Goal: Information Seeking & Learning: Check status

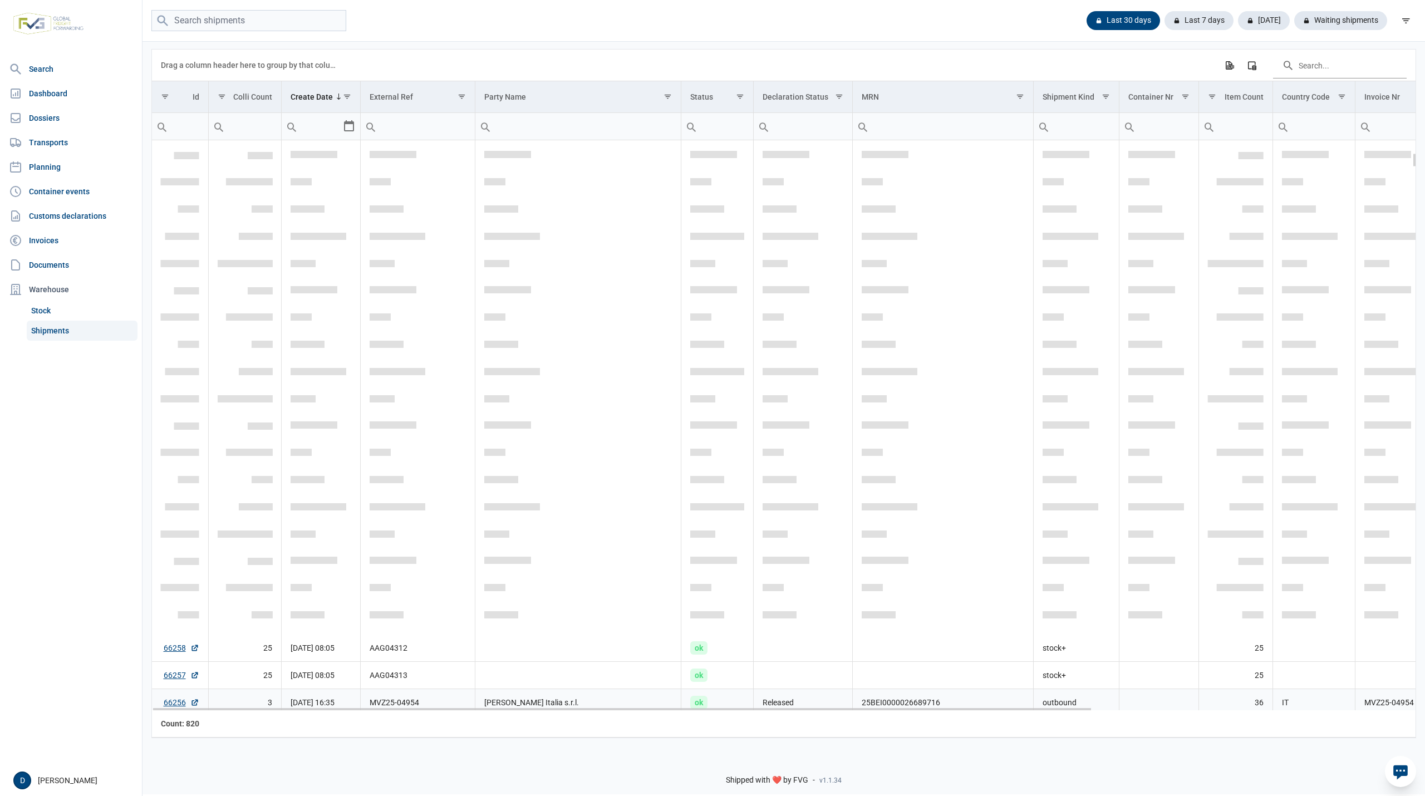
scroll to position [494, 0]
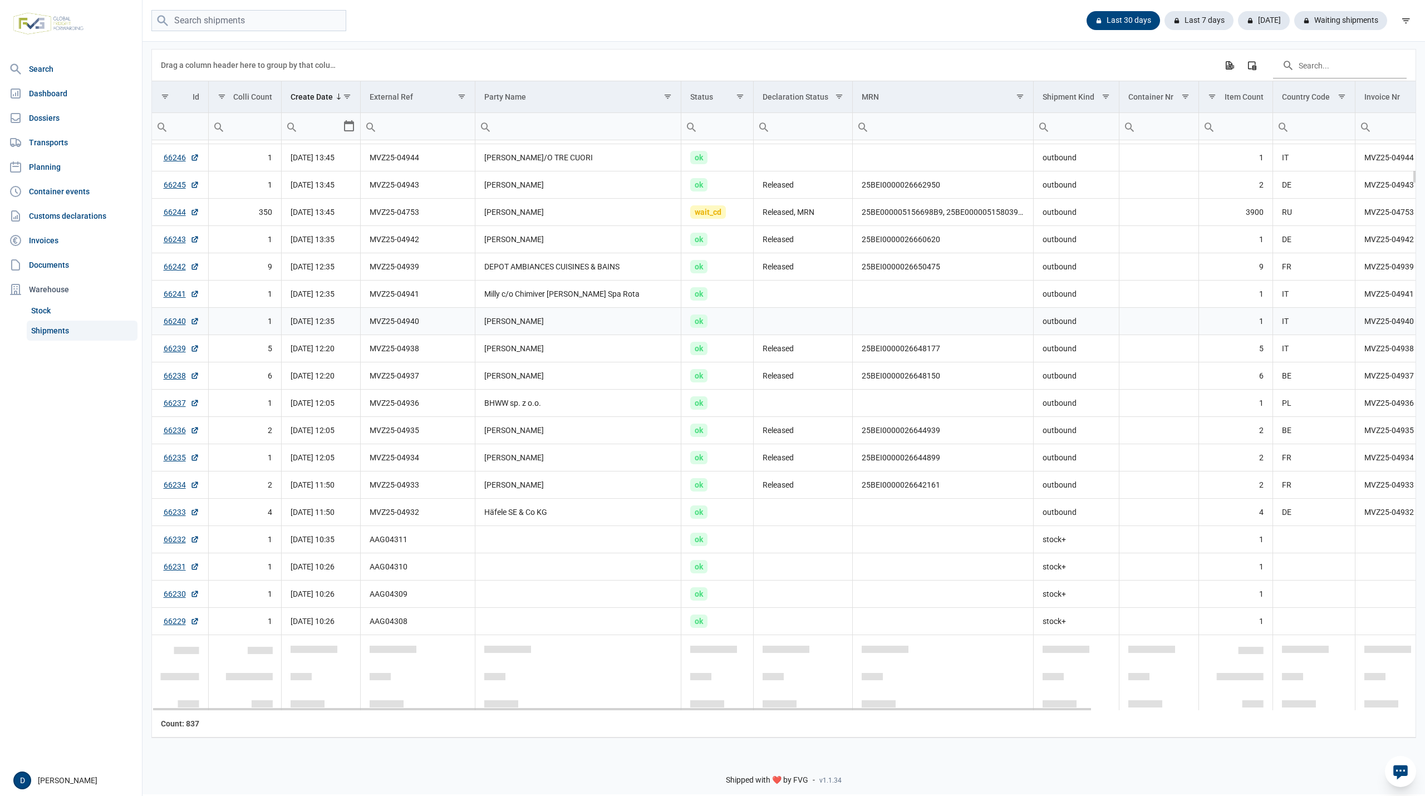
scroll to position [1187, 0]
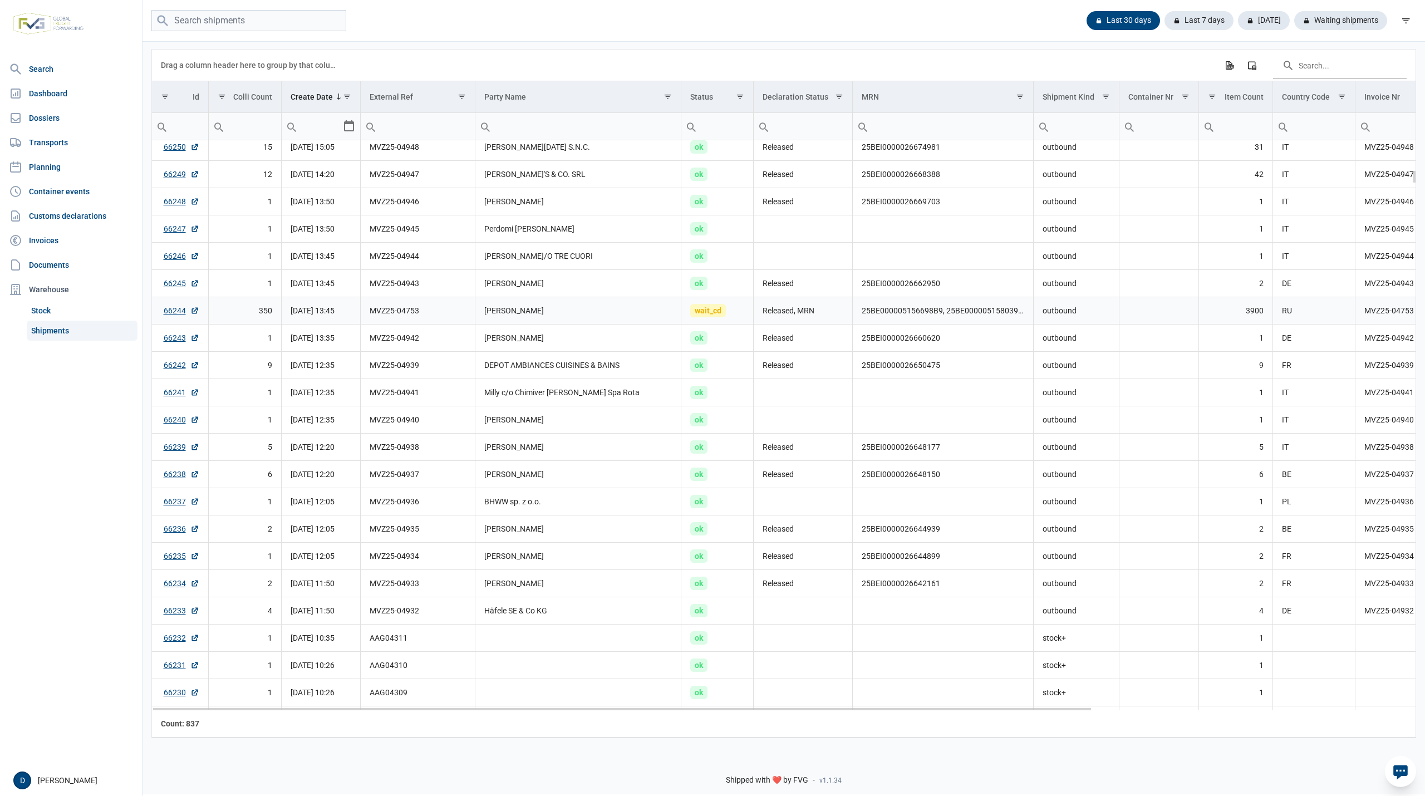
click at [837, 312] on td "Released, MRN" at bounding box center [803, 310] width 99 height 27
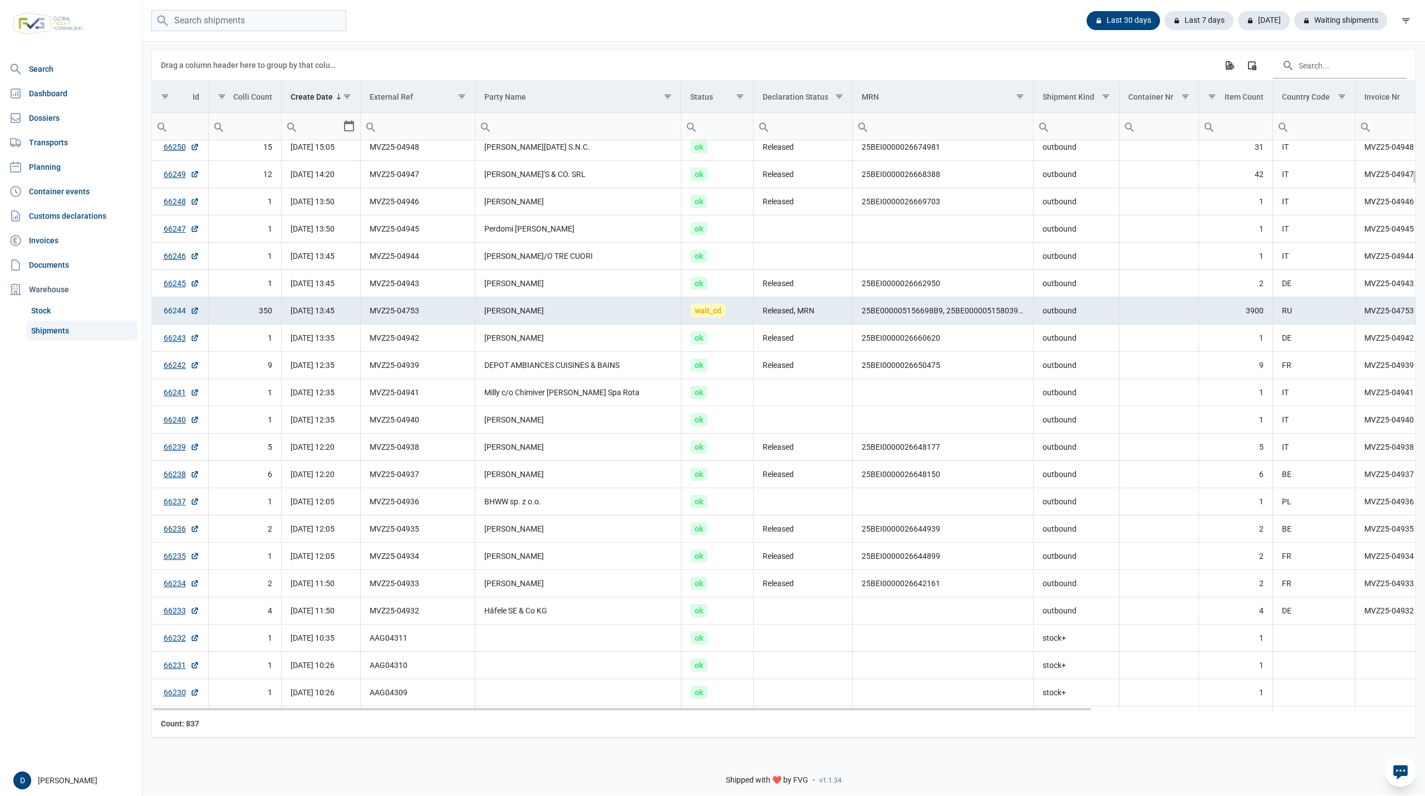
click at [168, 308] on link "66244" at bounding box center [182, 310] width 36 height 11
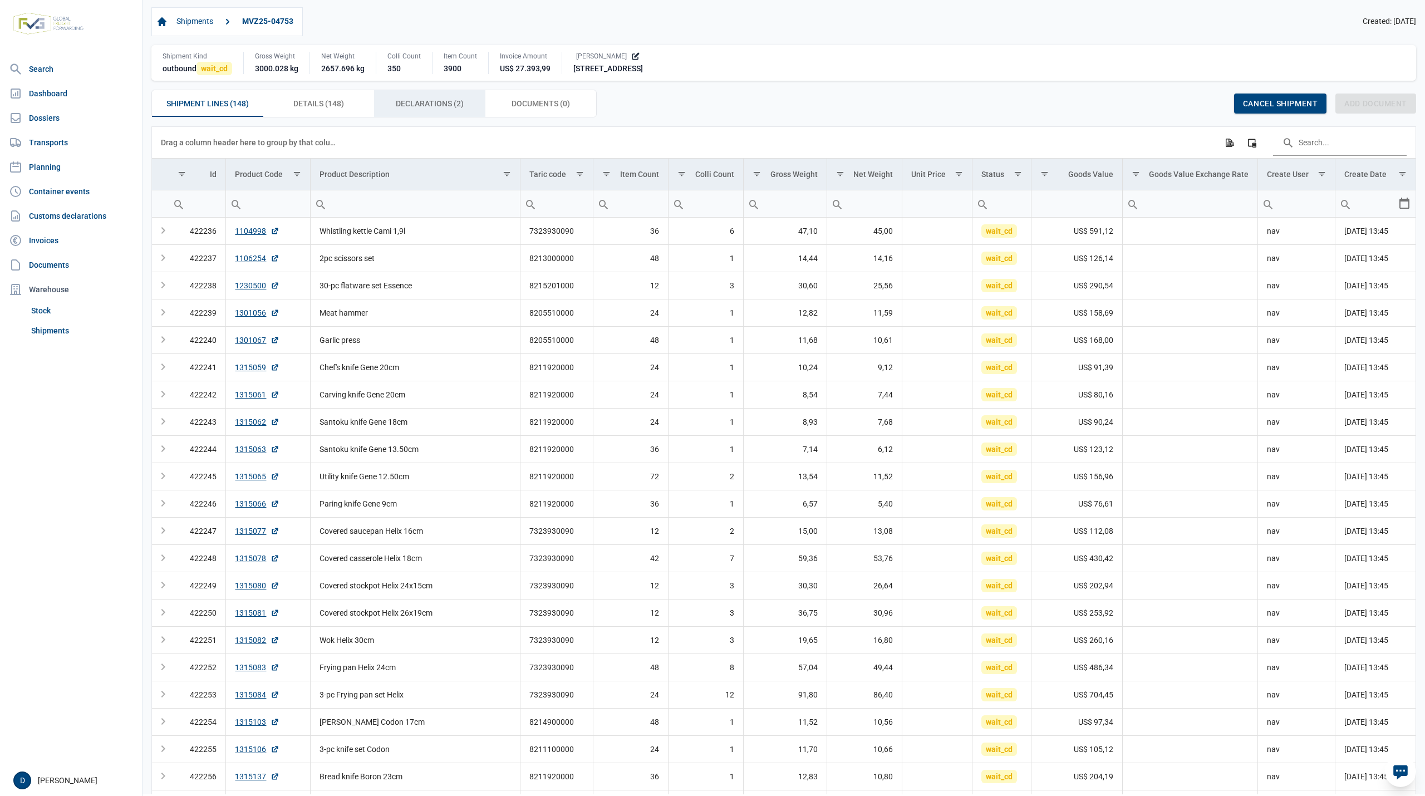
click at [445, 107] on span "Declarations (2) Declarations (2)" at bounding box center [430, 103] width 68 height 13
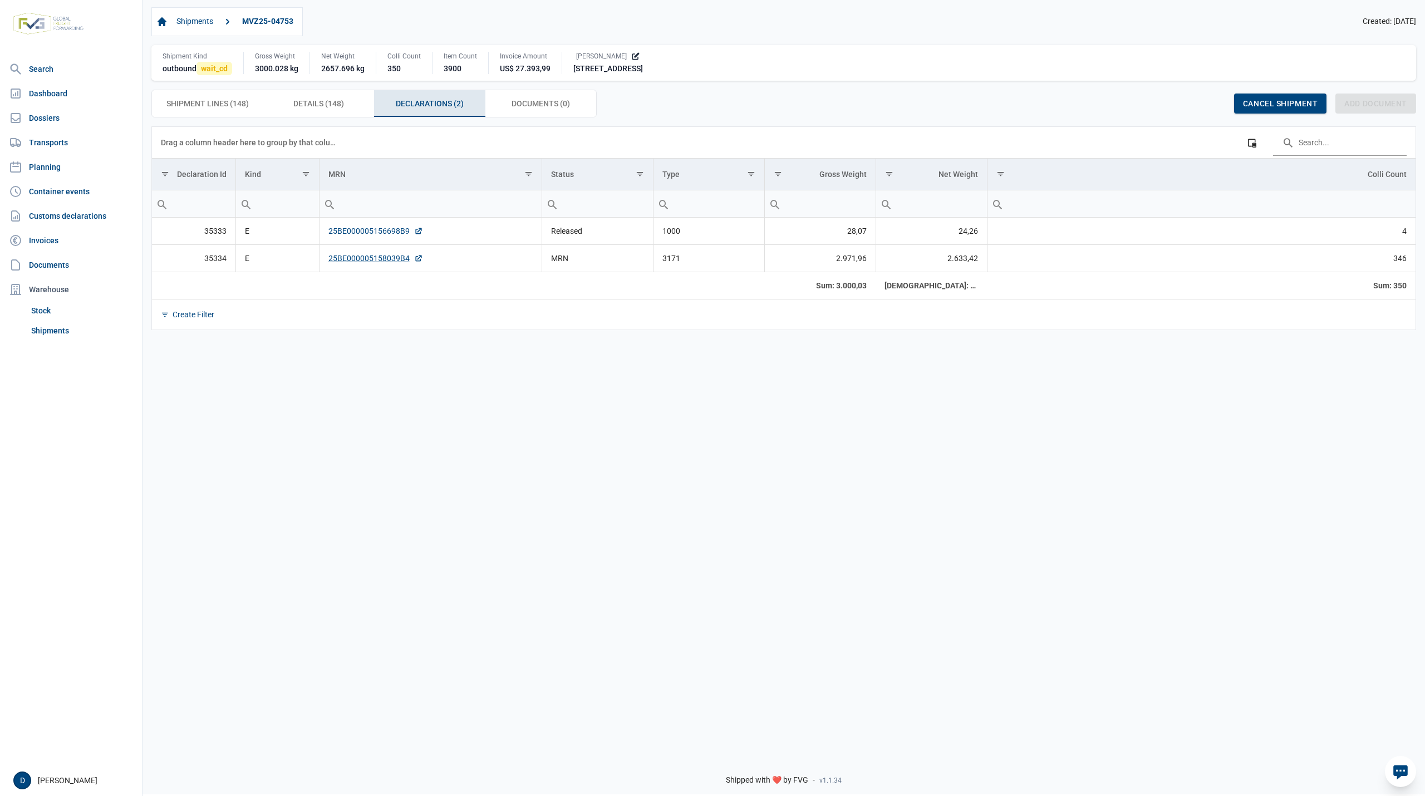
click at [367, 230] on link "25BE000005156698B9" at bounding box center [375, 230] width 95 height 11
click at [882, 17] on div "Shipments MVZ25-04753 Created: 11-09-2025" at bounding box center [783, 21] width 1264 height 29
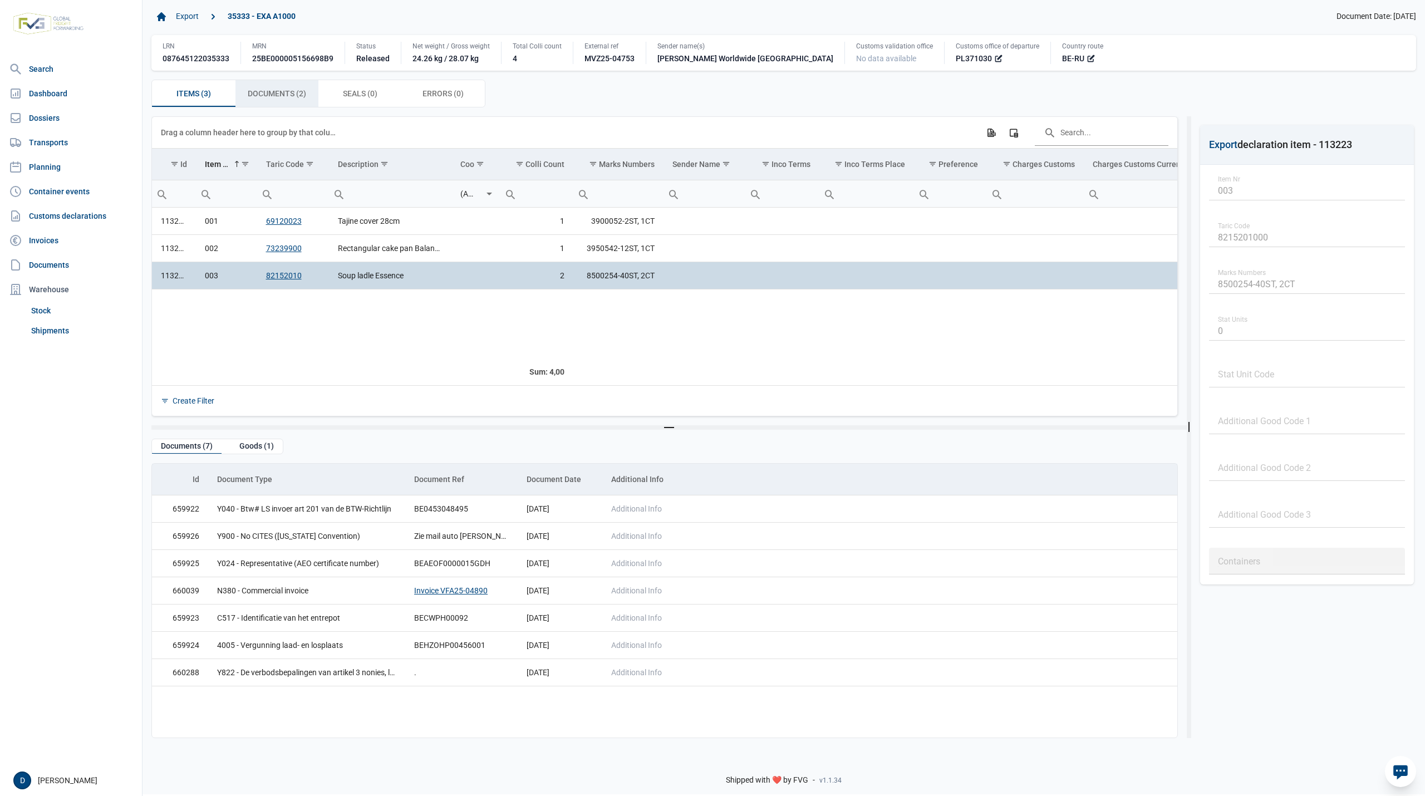
click at [277, 89] on span "Documents (2) Documents (2)" at bounding box center [277, 93] width 58 height 13
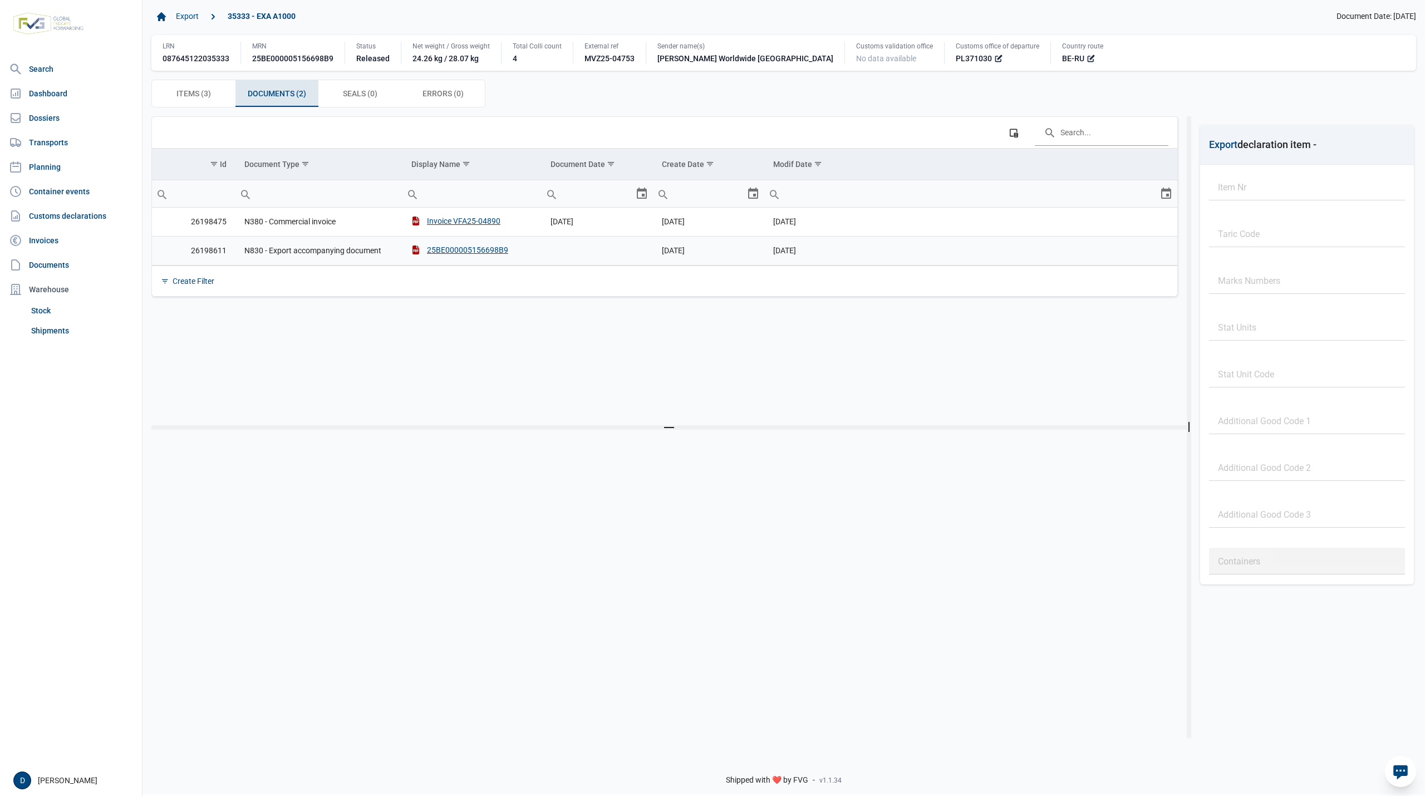
click at [450, 246] on td "25BE000005156698B9" at bounding box center [471, 250] width 139 height 29
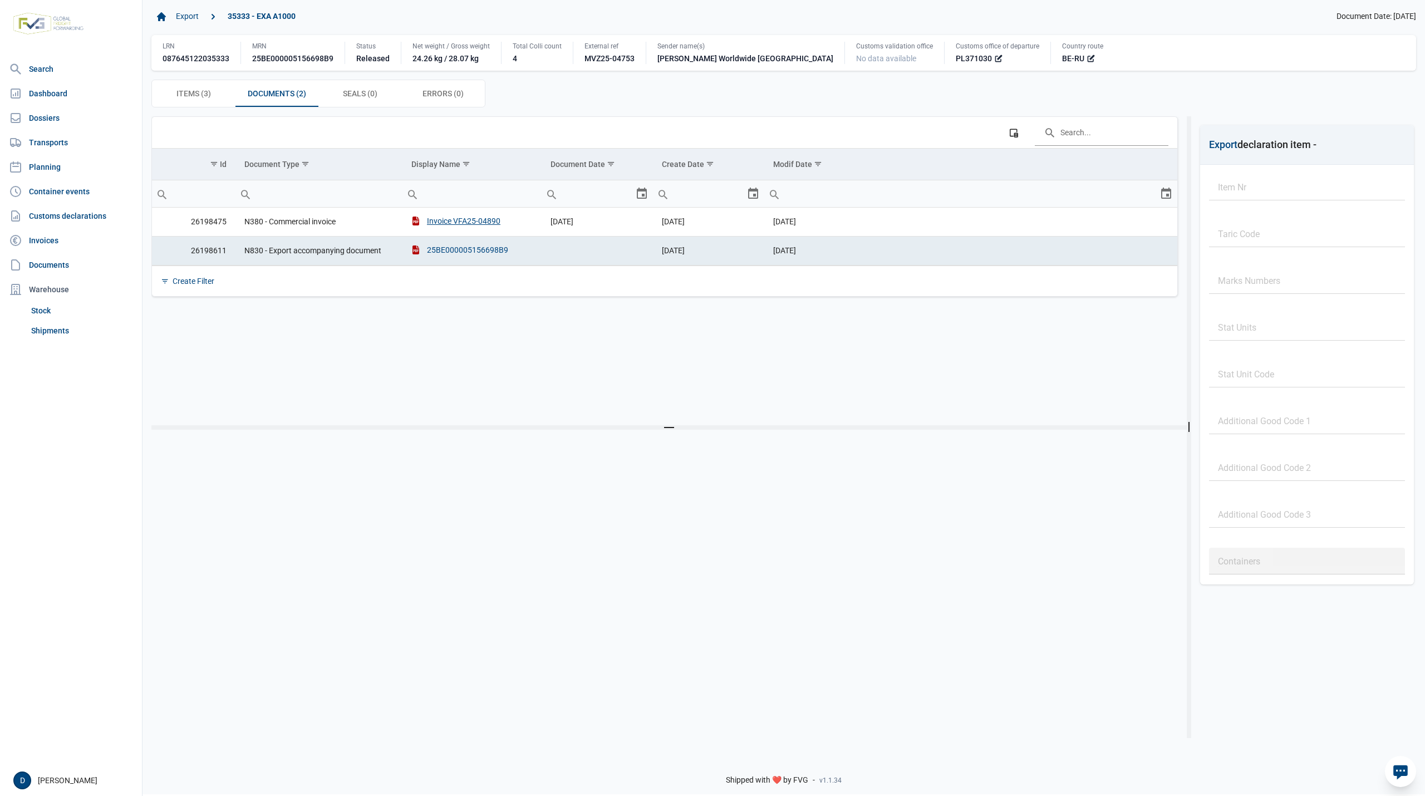
click at [451, 253] on div "25BE000005156698B9" at bounding box center [459, 249] width 97 height 11
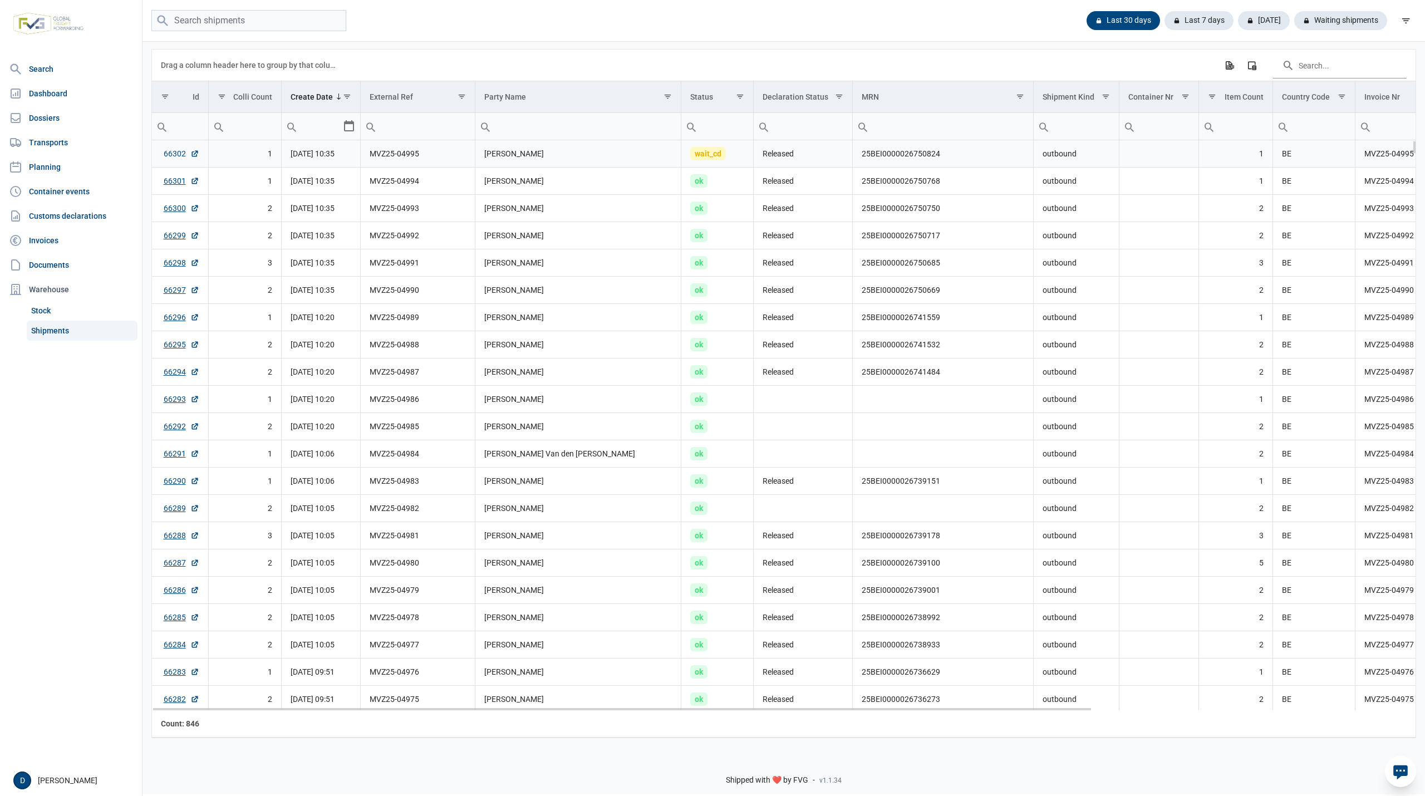
click at [173, 155] on link "66302" at bounding box center [182, 153] width 36 height 11
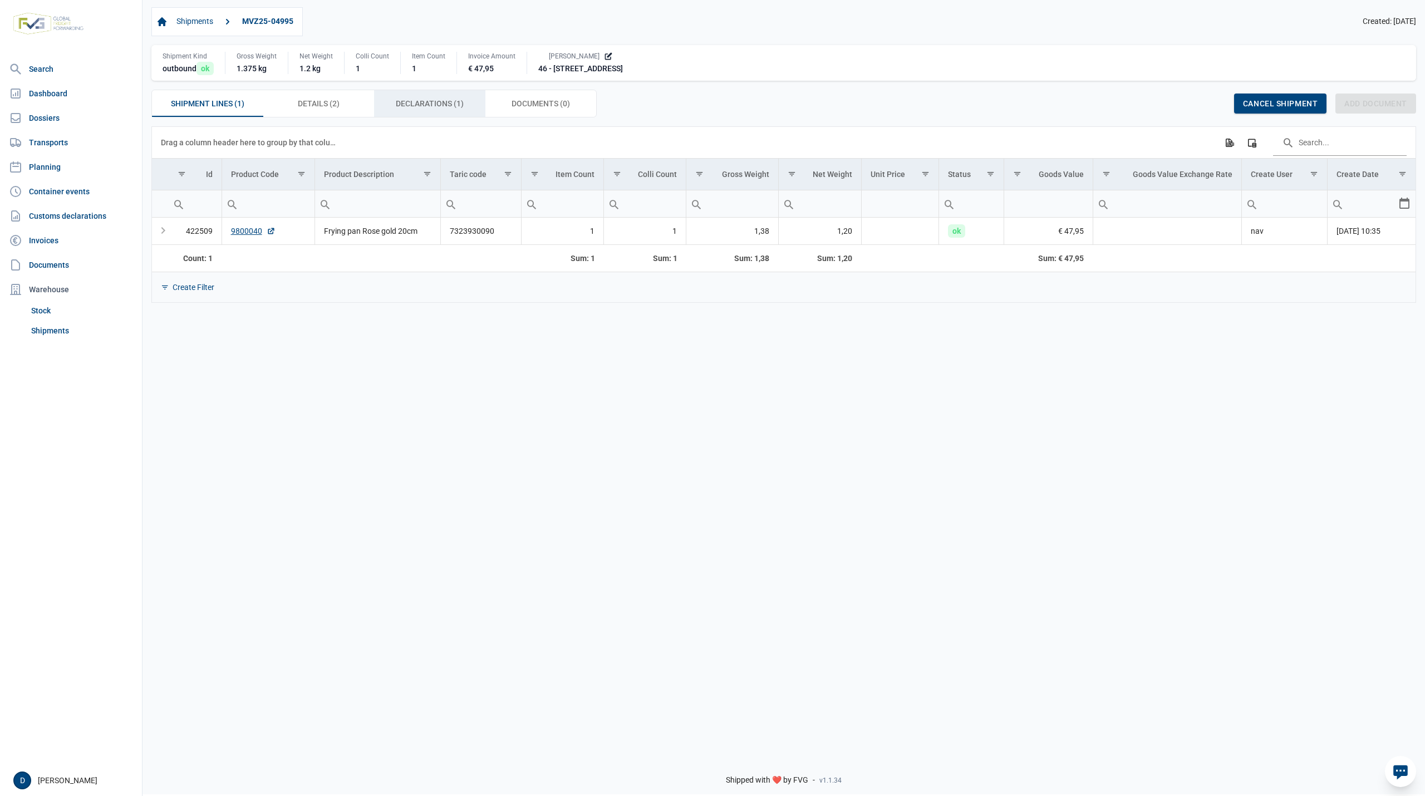
click at [440, 102] on span "Declarations (1) Declarations (1)" at bounding box center [430, 103] width 68 height 13
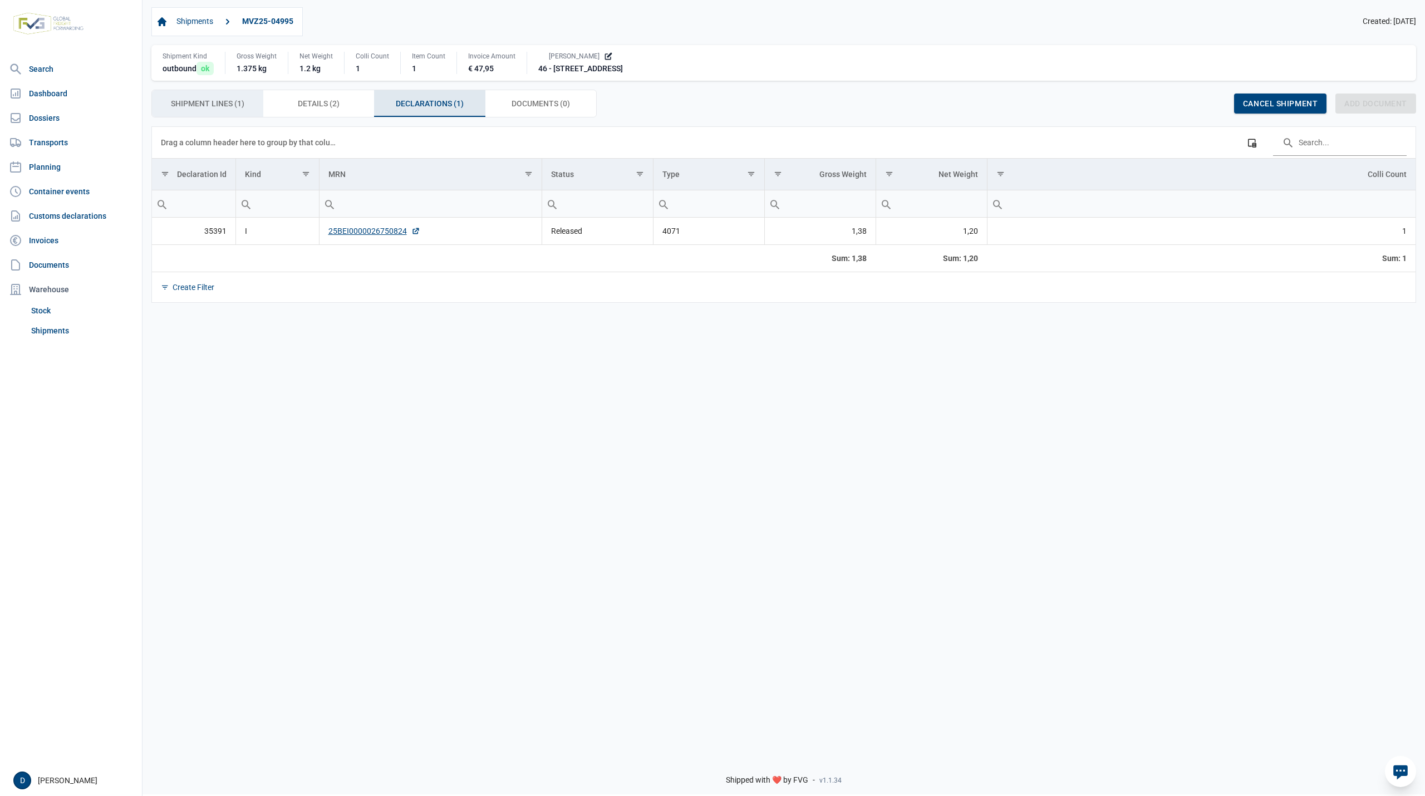
click at [181, 107] on span "Shipment Lines (1) Shipment Lines (1)" at bounding box center [207, 103] width 73 height 13
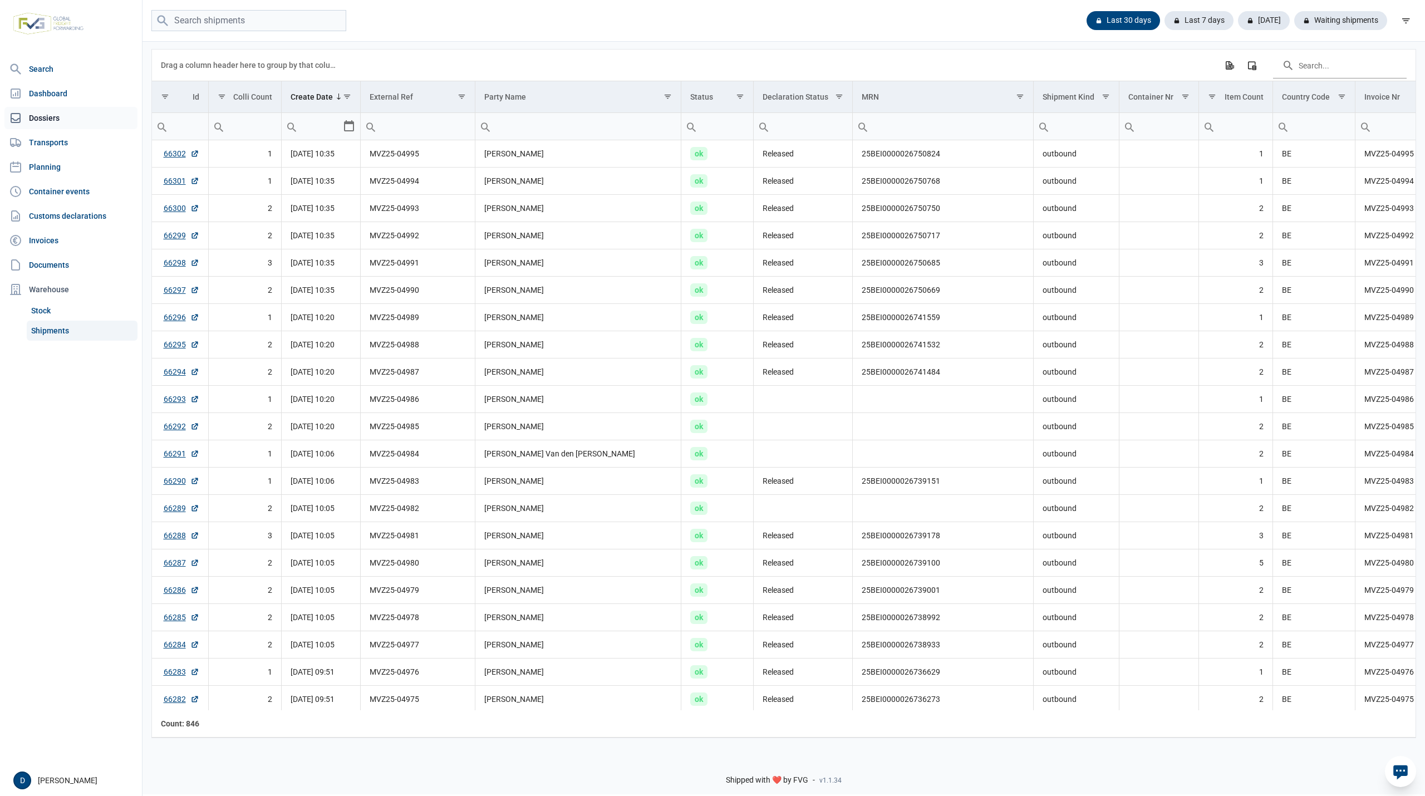
click at [50, 120] on link "Dossiers" at bounding box center [70, 118] width 133 height 22
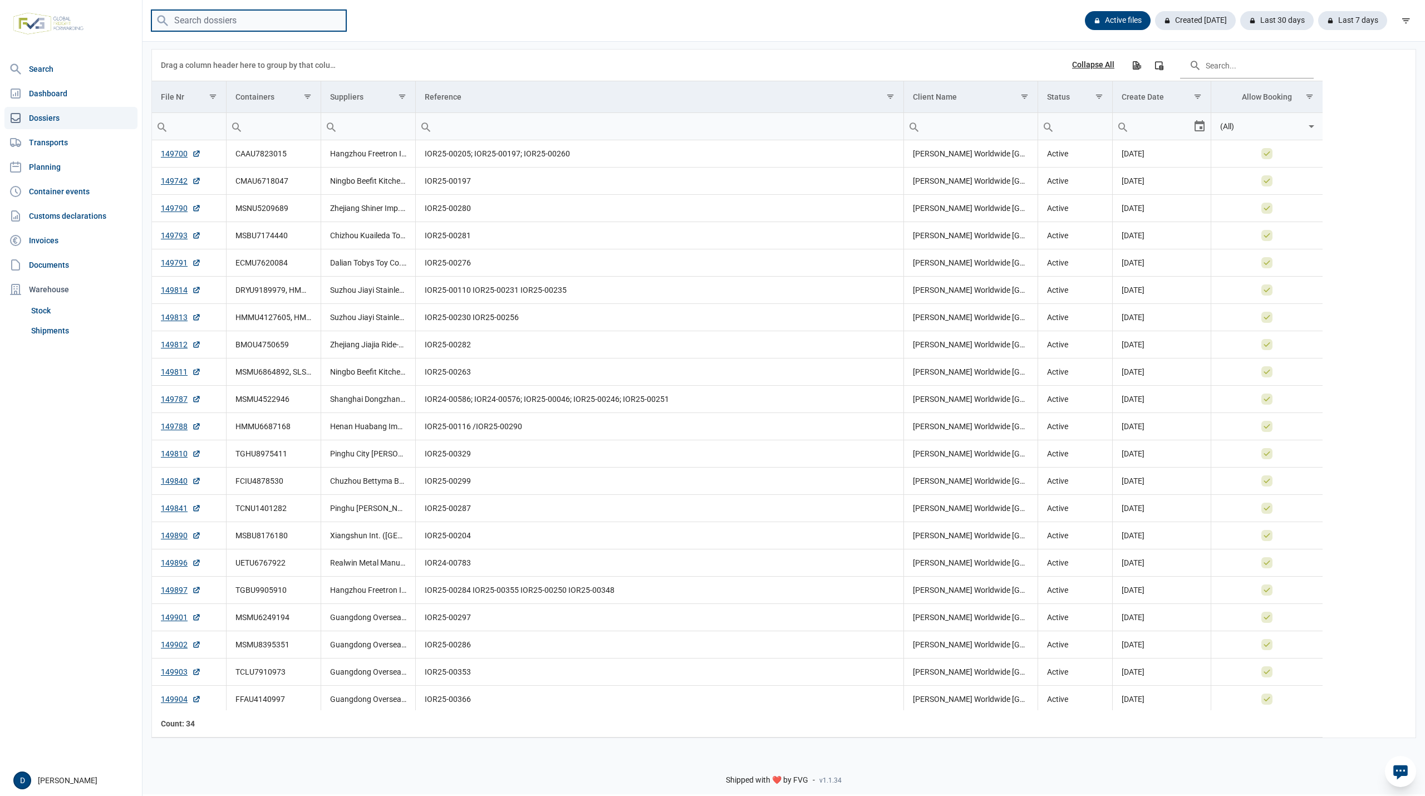
click at [218, 18] on input "search" at bounding box center [248, 21] width 195 height 22
type input "CAAU7823015"
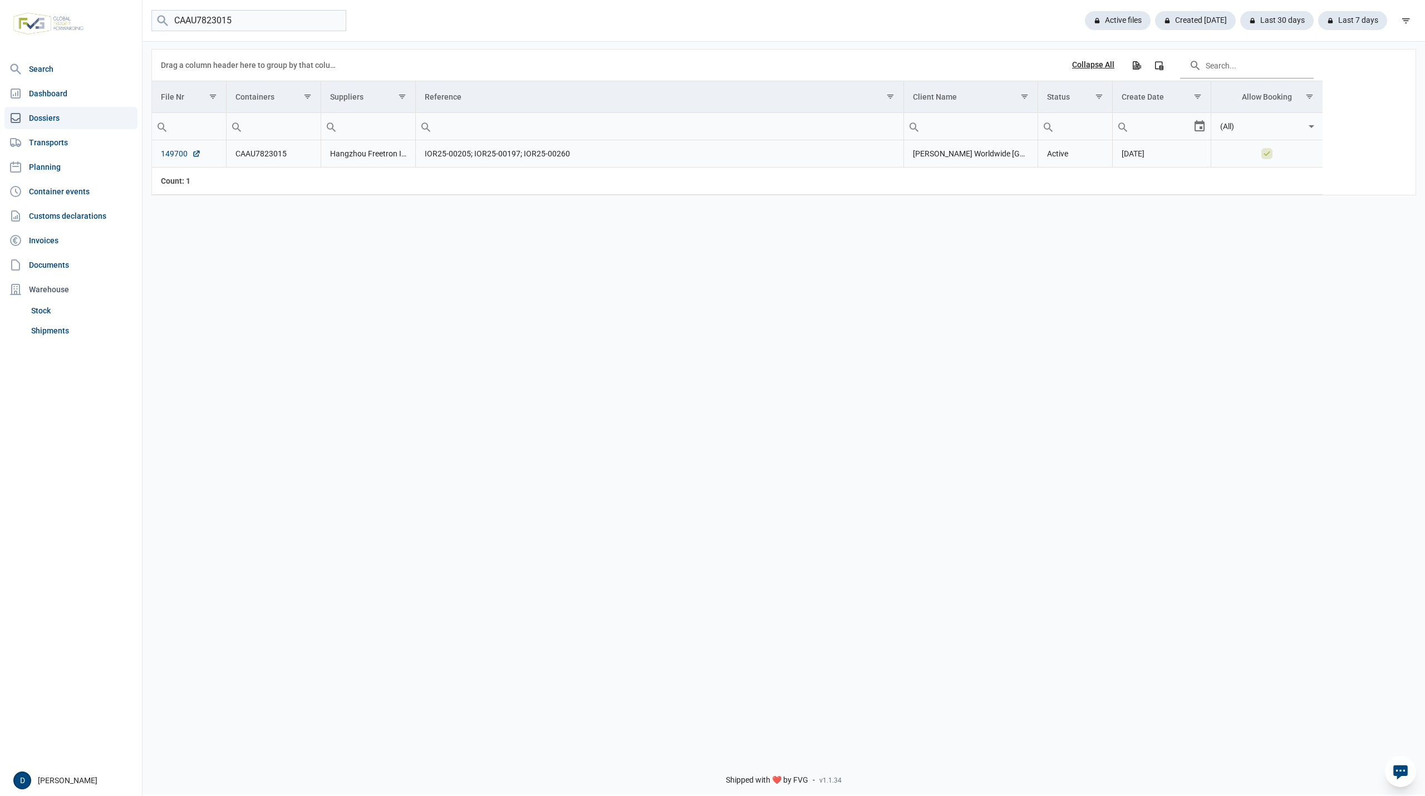
click at [168, 152] on link "149700" at bounding box center [181, 153] width 40 height 11
click at [61, 328] on link "Shipments" at bounding box center [82, 331] width 111 height 20
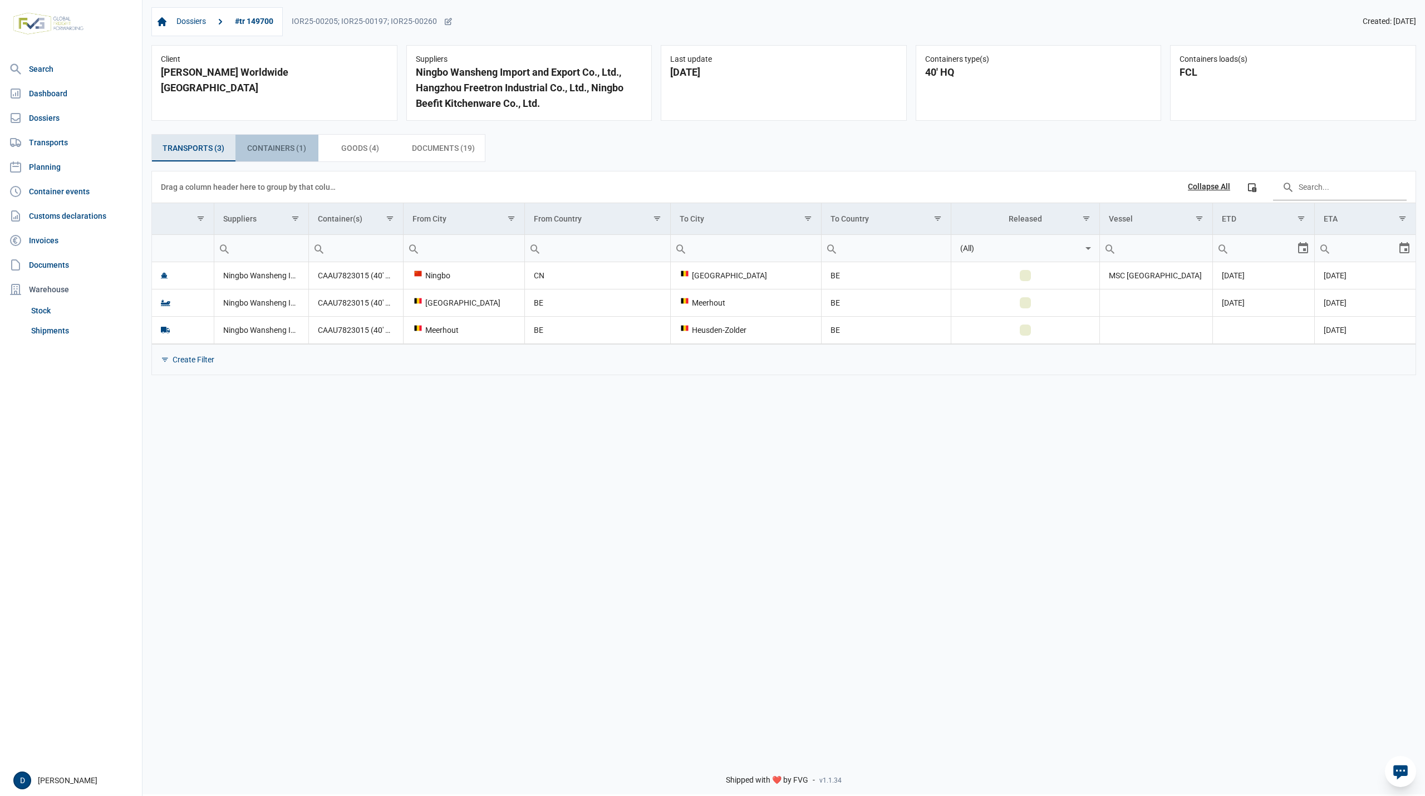
click at [293, 146] on span "Containers (1) Containers (1)" at bounding box center [276, 147] width 59 height 13
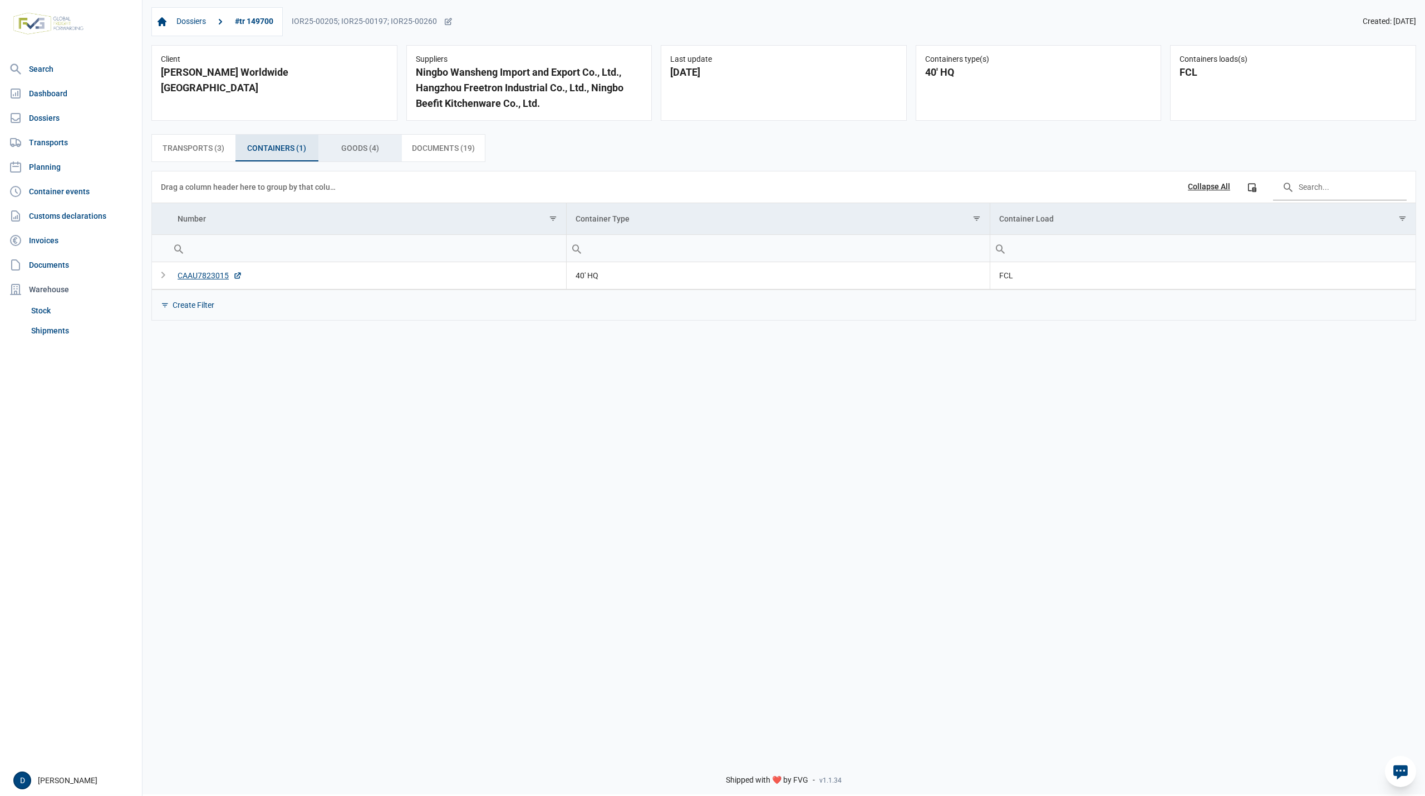
click at [352, 145] on span "Goods (4) Goods (4)" at bounding box center [360, 147] width 38 height 13
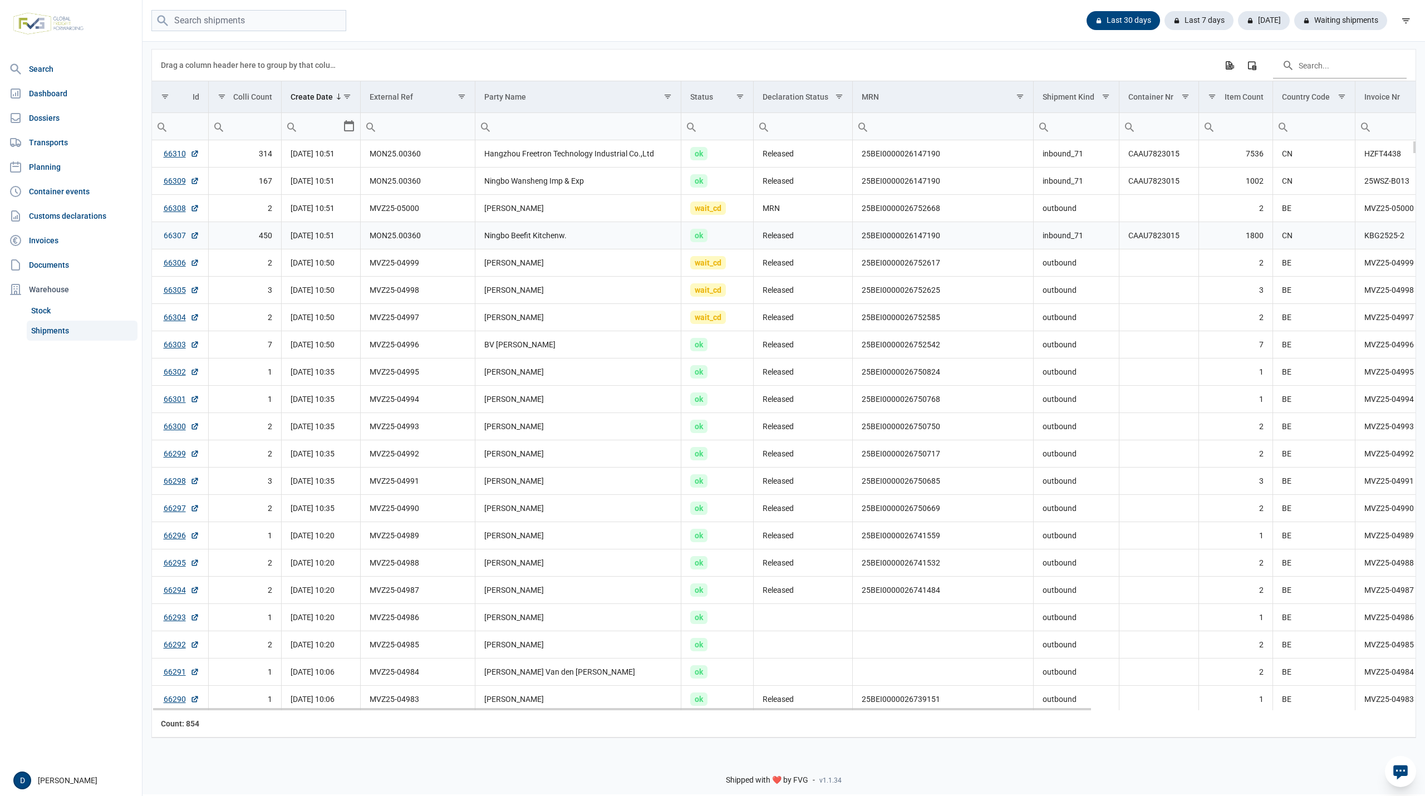
click at [172, 234] on link "66307" at bounding box center [182, 235] width 36 height 11
click at [165, 185] on link "66309" at bounding box center [182, 180] width 36 height 11
click at [177, 154] on link "66310" at bounding box center [182, 153] width 36 height 11
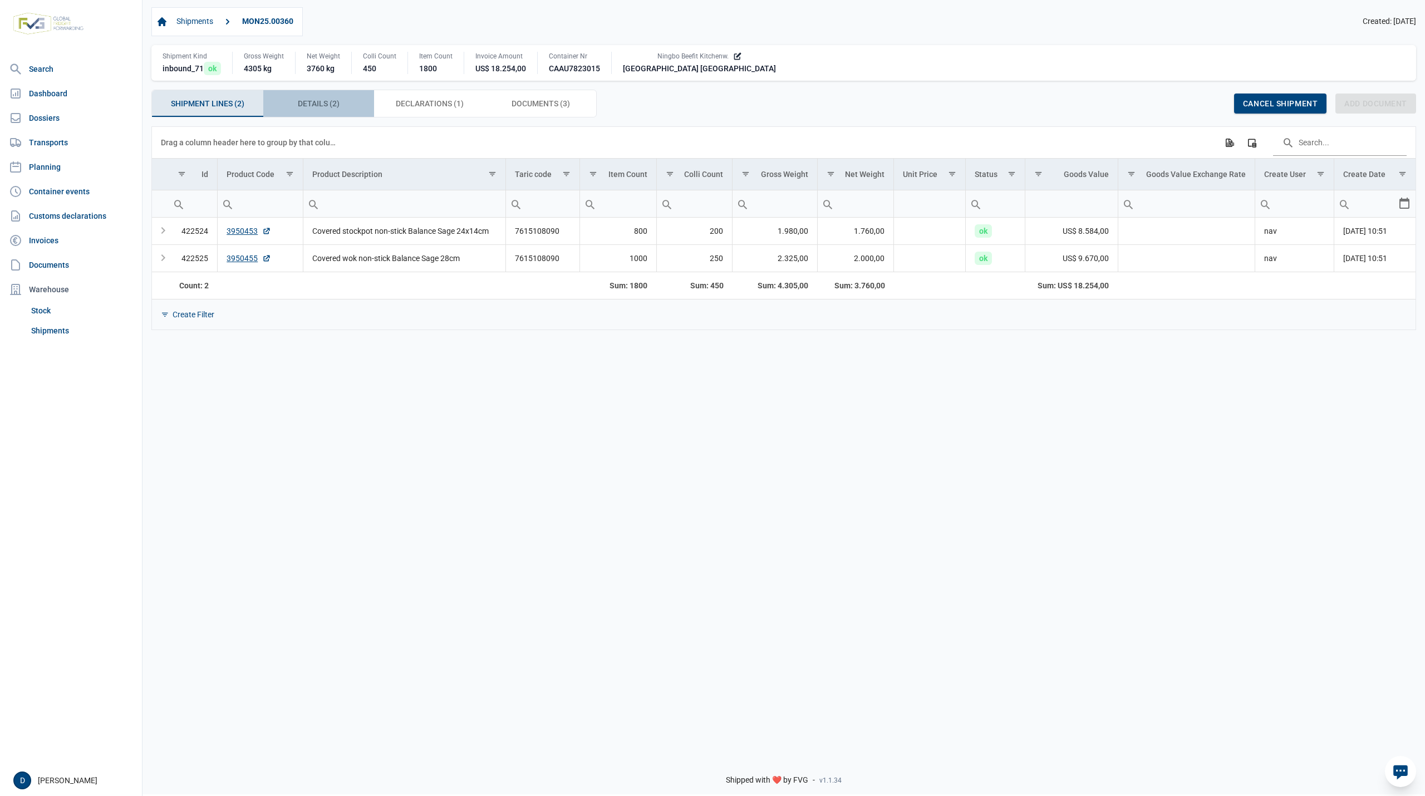
click at [352, 105] on div "Details (2) Details (2)" at bounding box center [318, 103] width 111 height 27
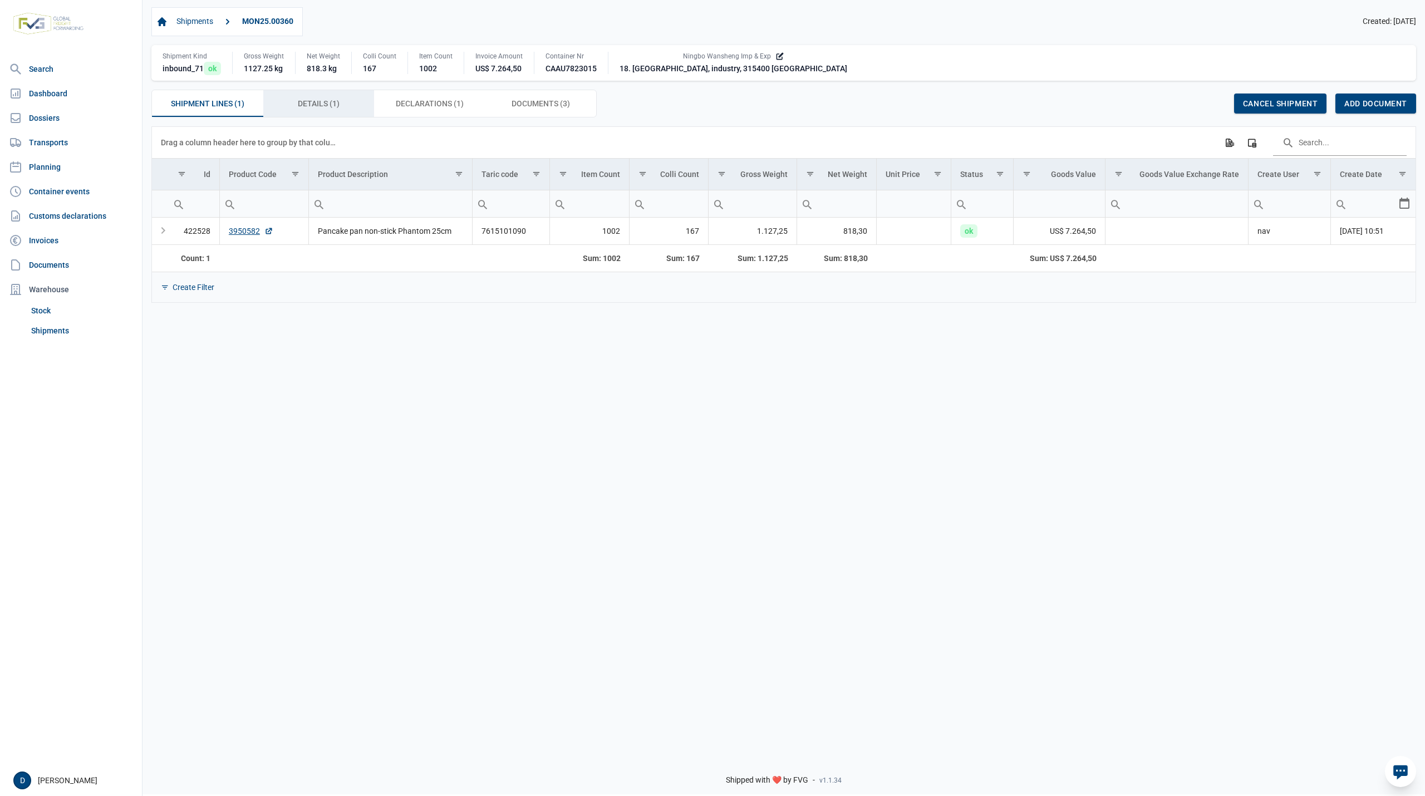
click at [322, 101] on span "Details (1) Details (1)" at bounding box center [319, 103] width 42 height 13
click at [326, 101] on span "Details (1) Details (1)" at bounding box center [319, 103] width 42 height 13
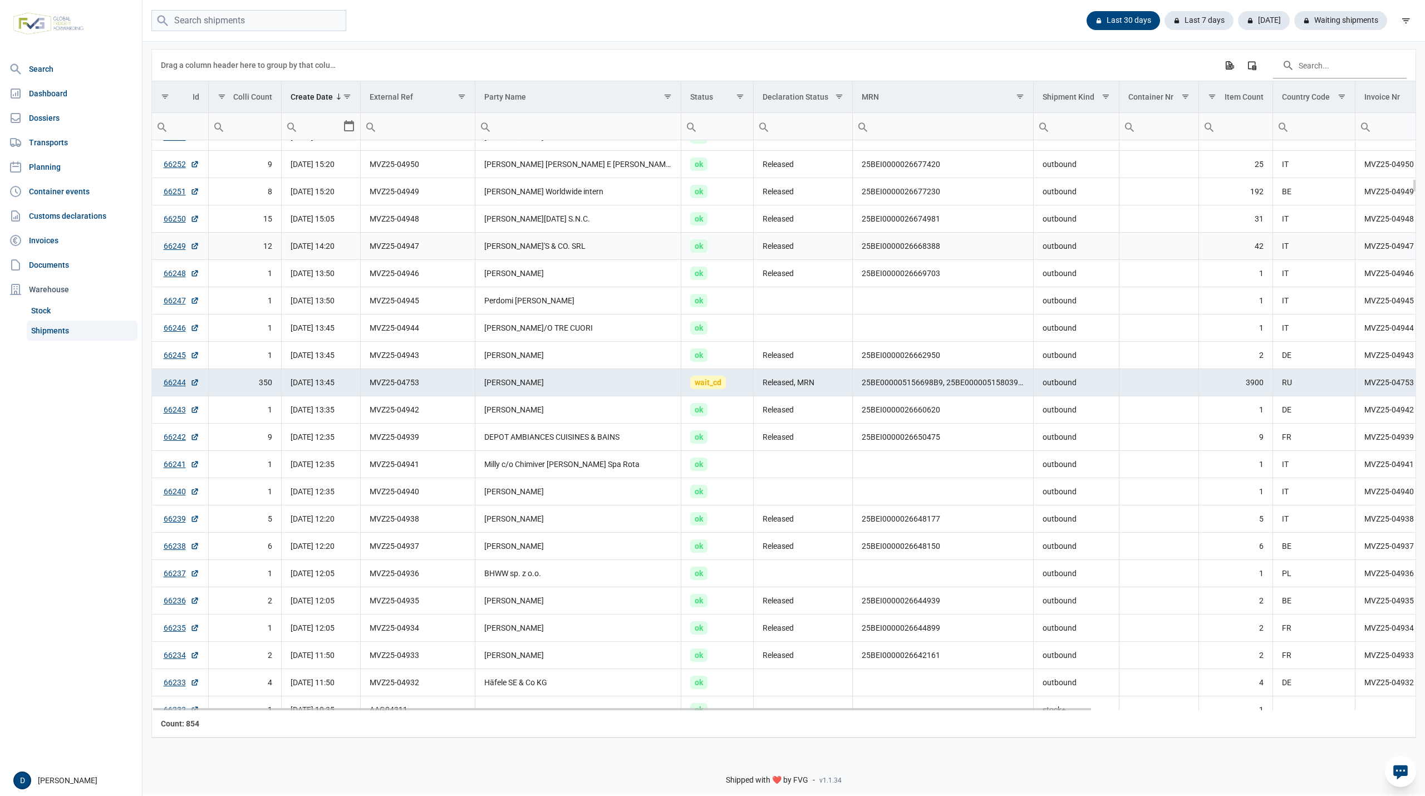
scroll to position [1681, 0]
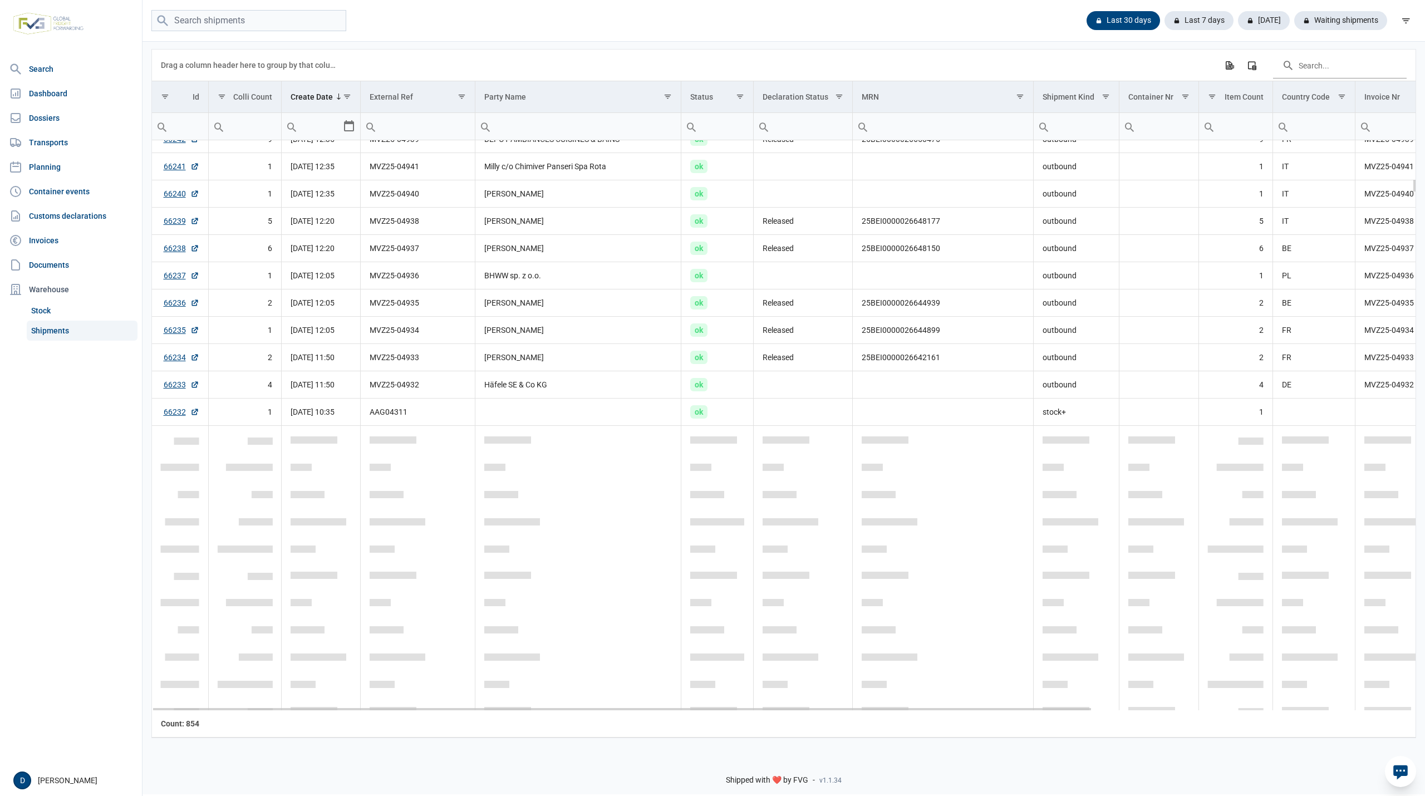
scroll to position [1583, 0]
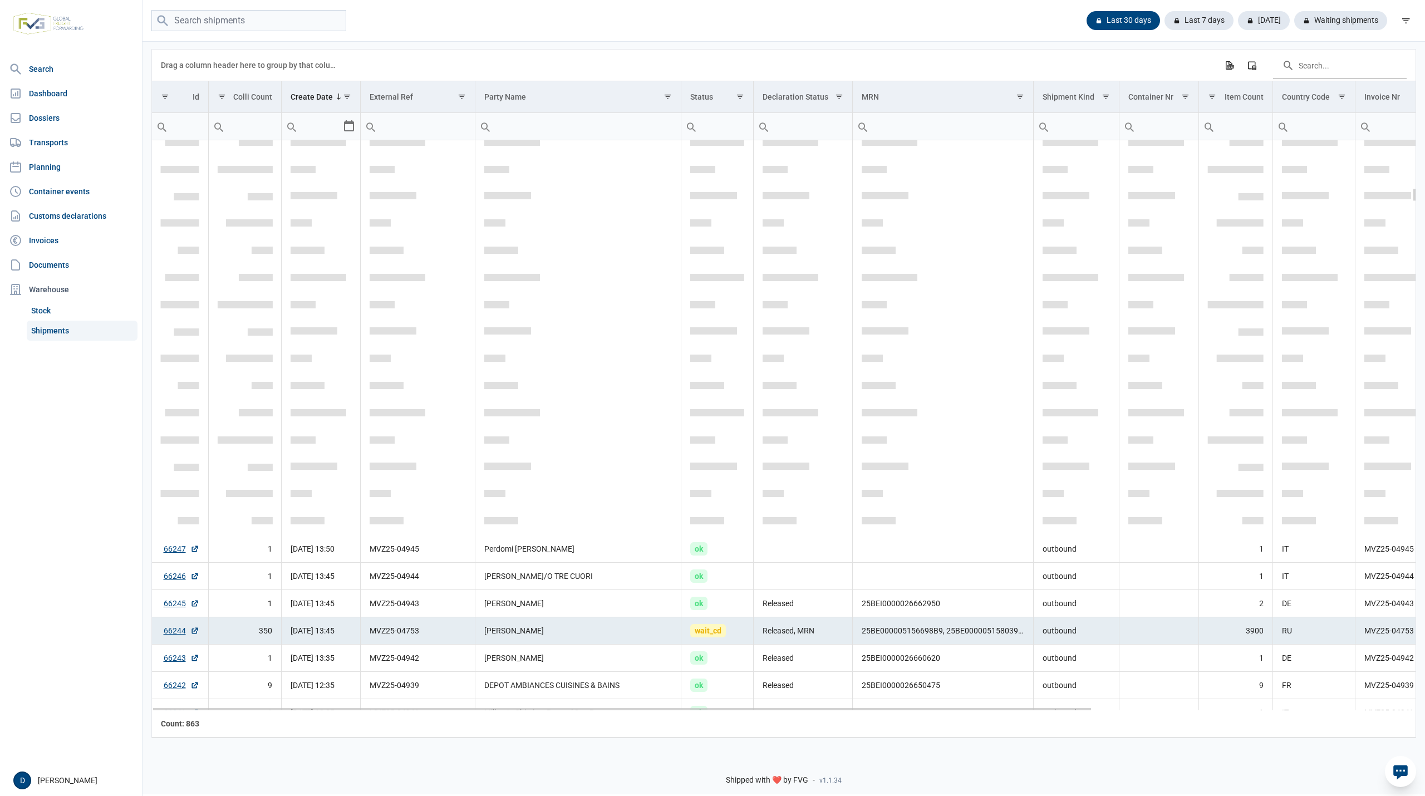
scroll to position [1977, 0]
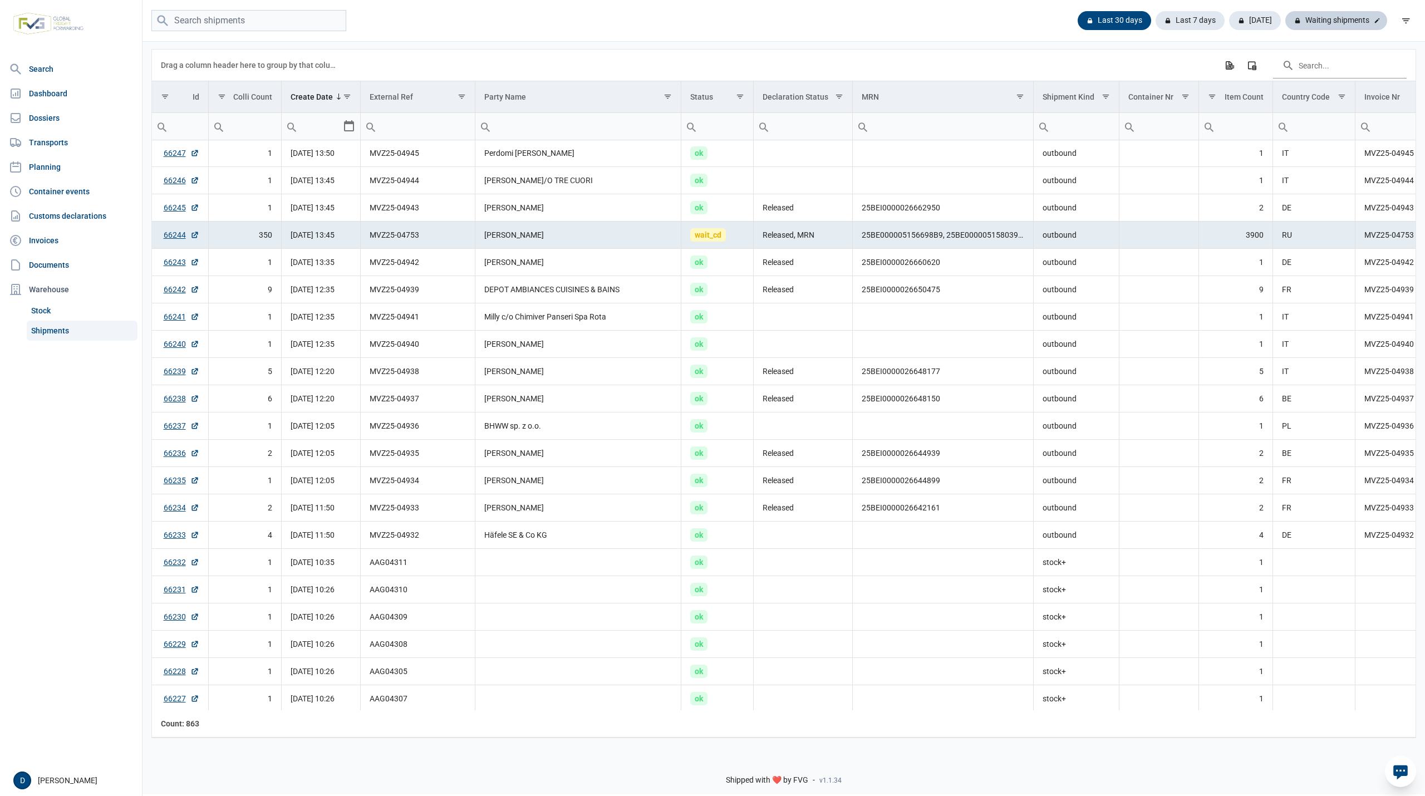
drag, startPoint x: 1321, startPoint y: 17, endPoint x: 1315, endPoint y: 16, distance: 6.7
click at [1320, 17] on div "Waiting shipments" at bounding box center [1336, 20] width 102 height 19
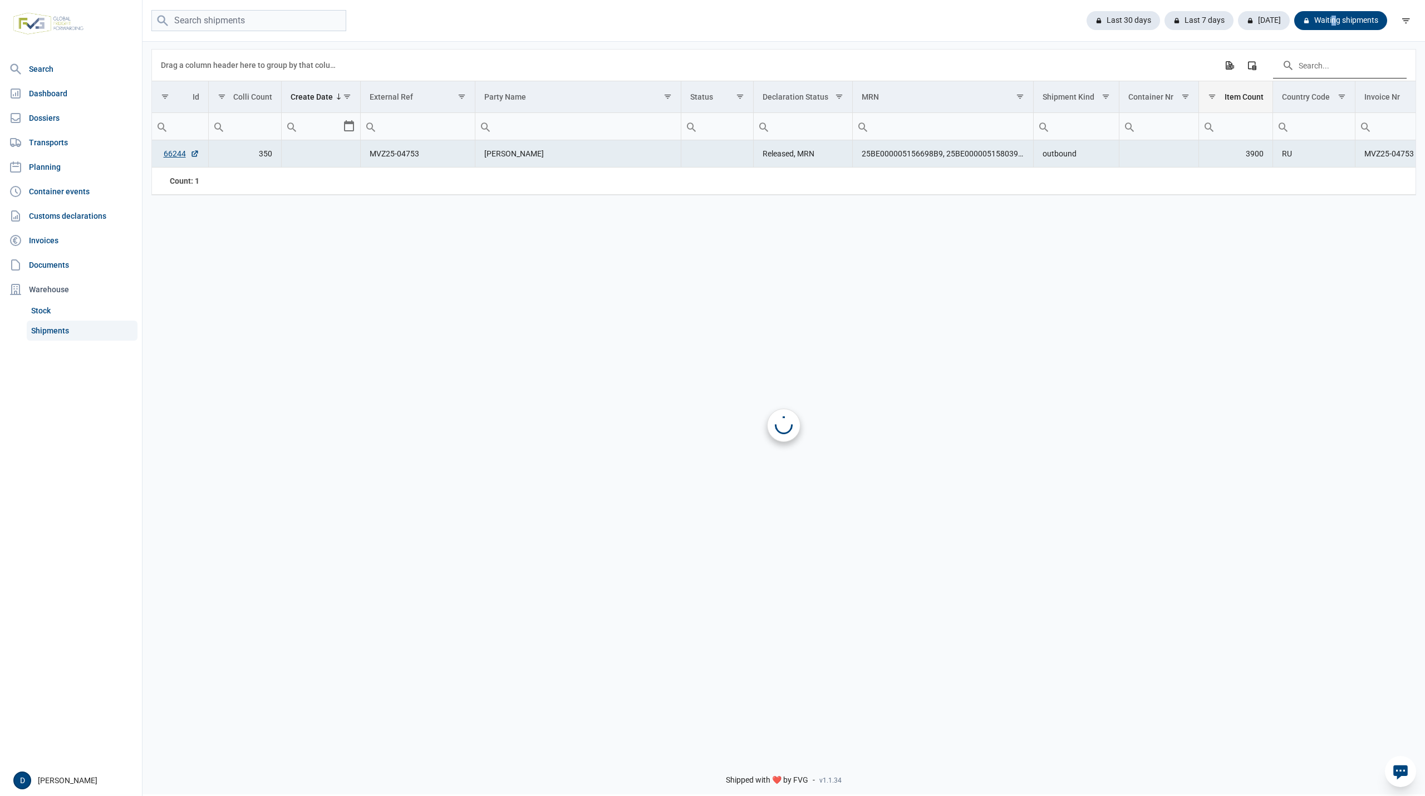
scroll to position [0, 0]
click at [1120, 20] on div "Last 30 days" at bounding box center [1118, 20] width 82 height 19
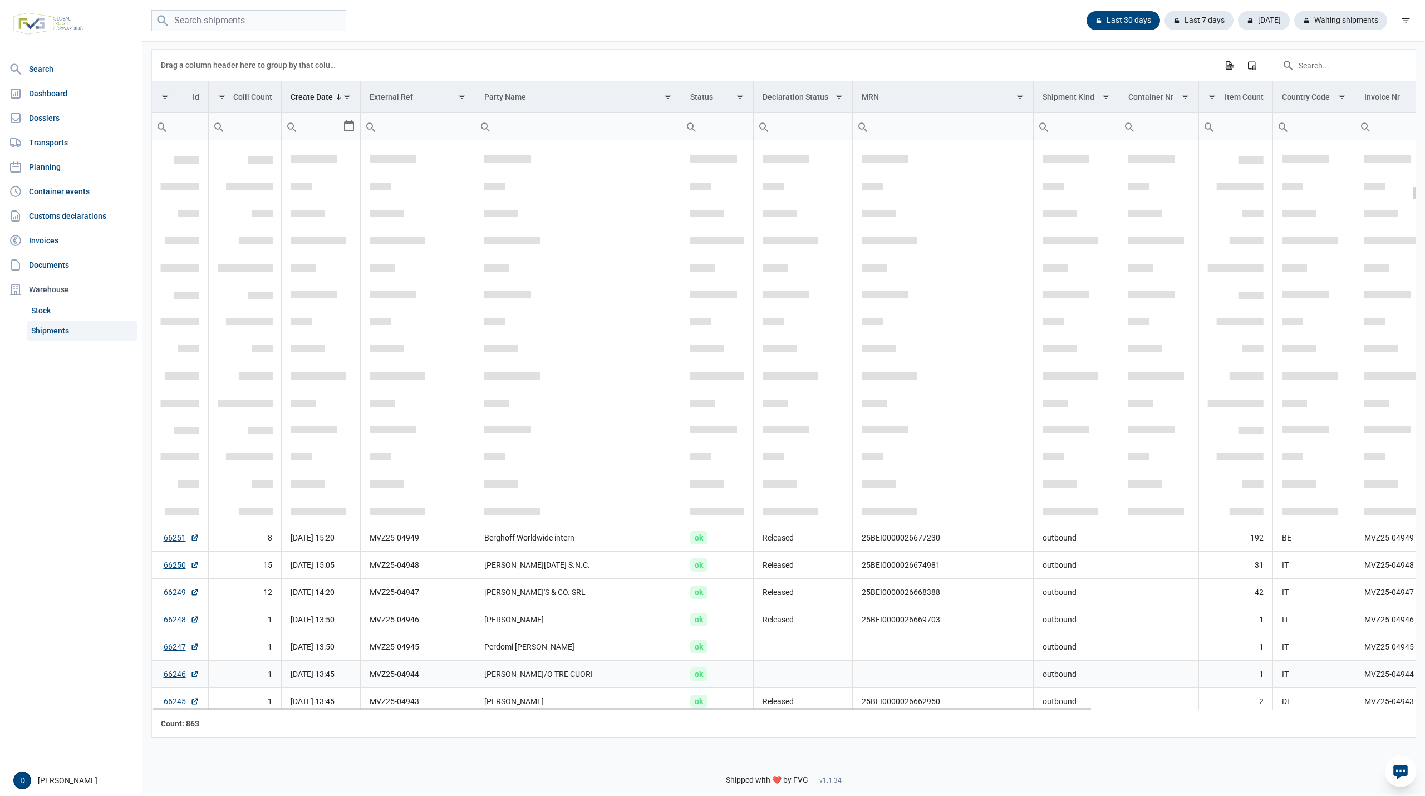
scroll to position [1879, 0]
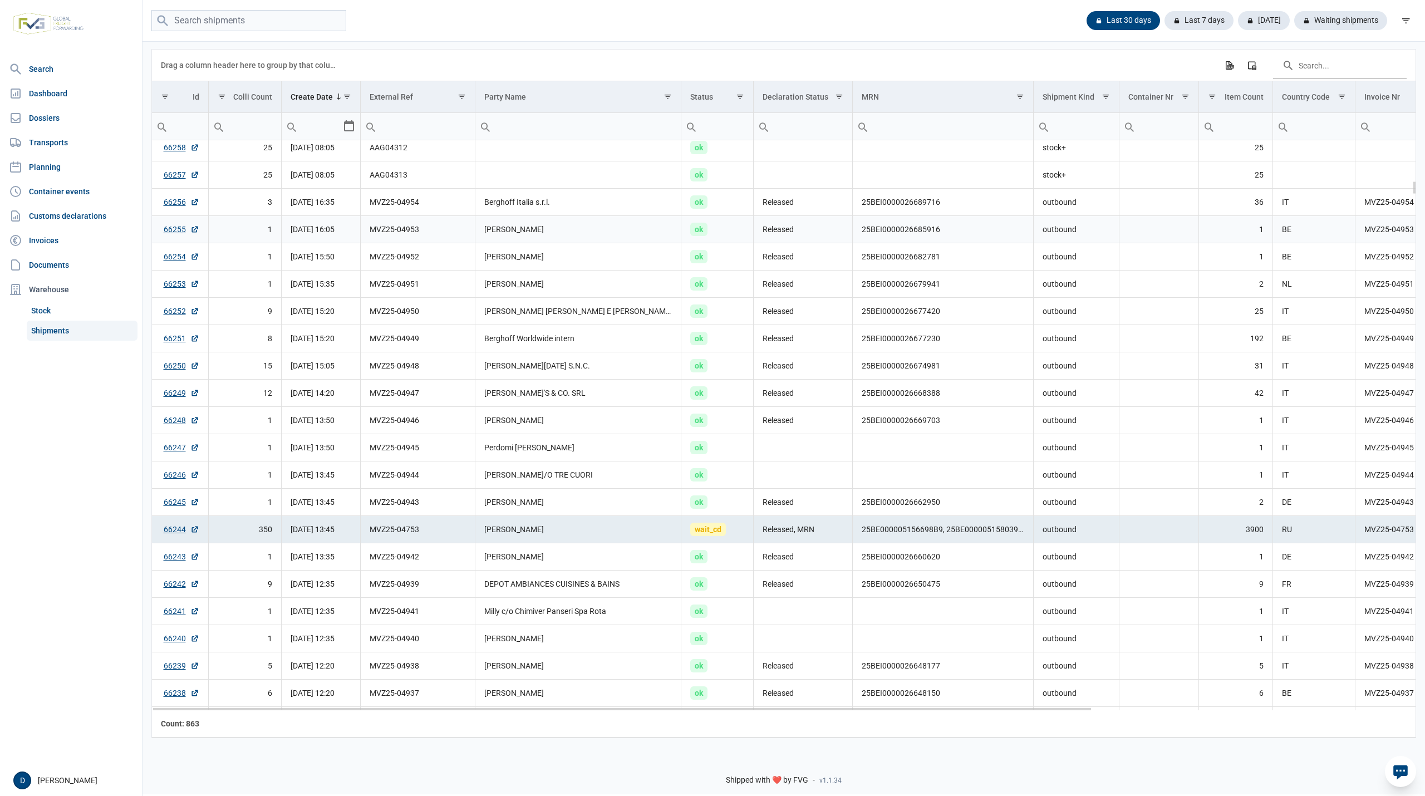
scroll to position [1878, 0]
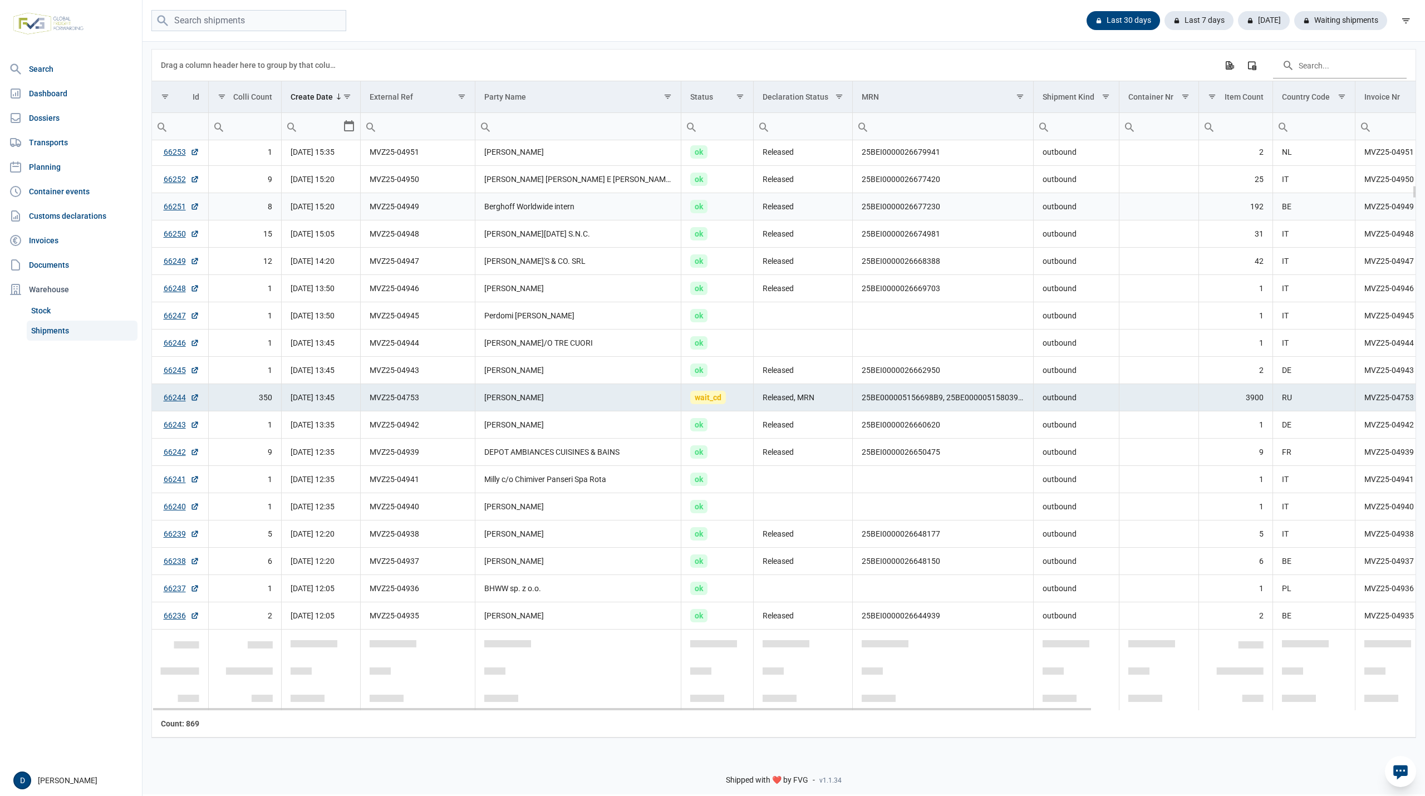
scroll to position [1879, 0]
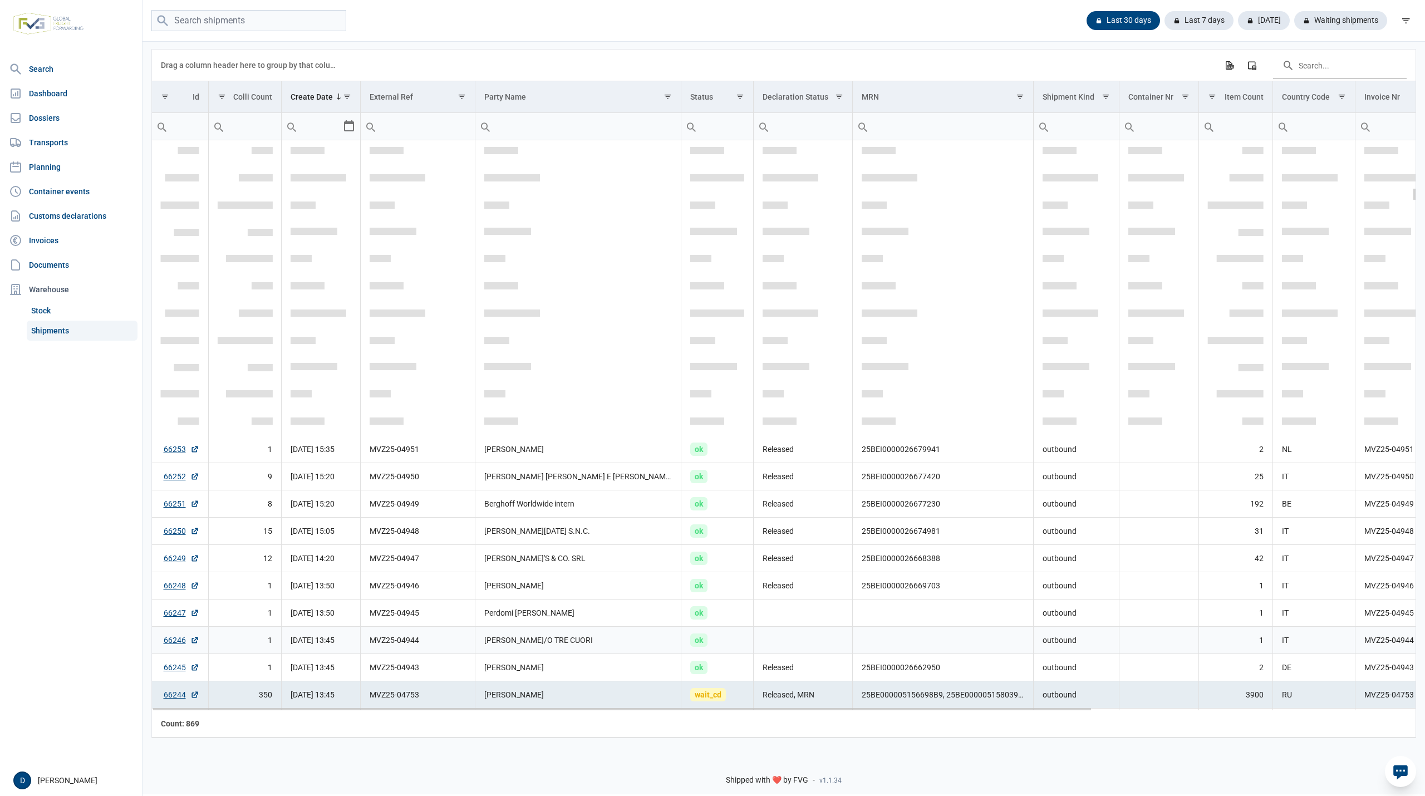
scroll to position [1978, 0]
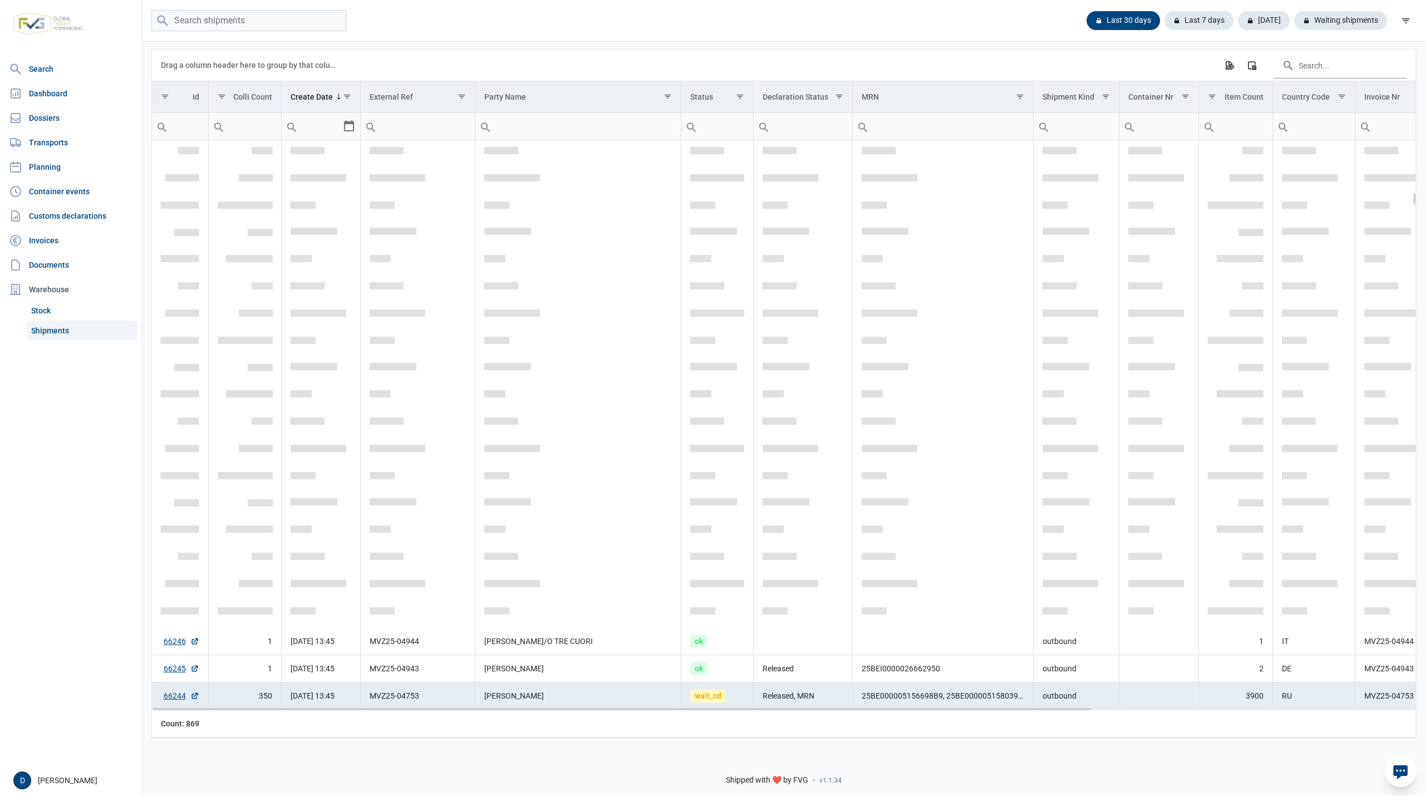
scroll to position [2176, 0]
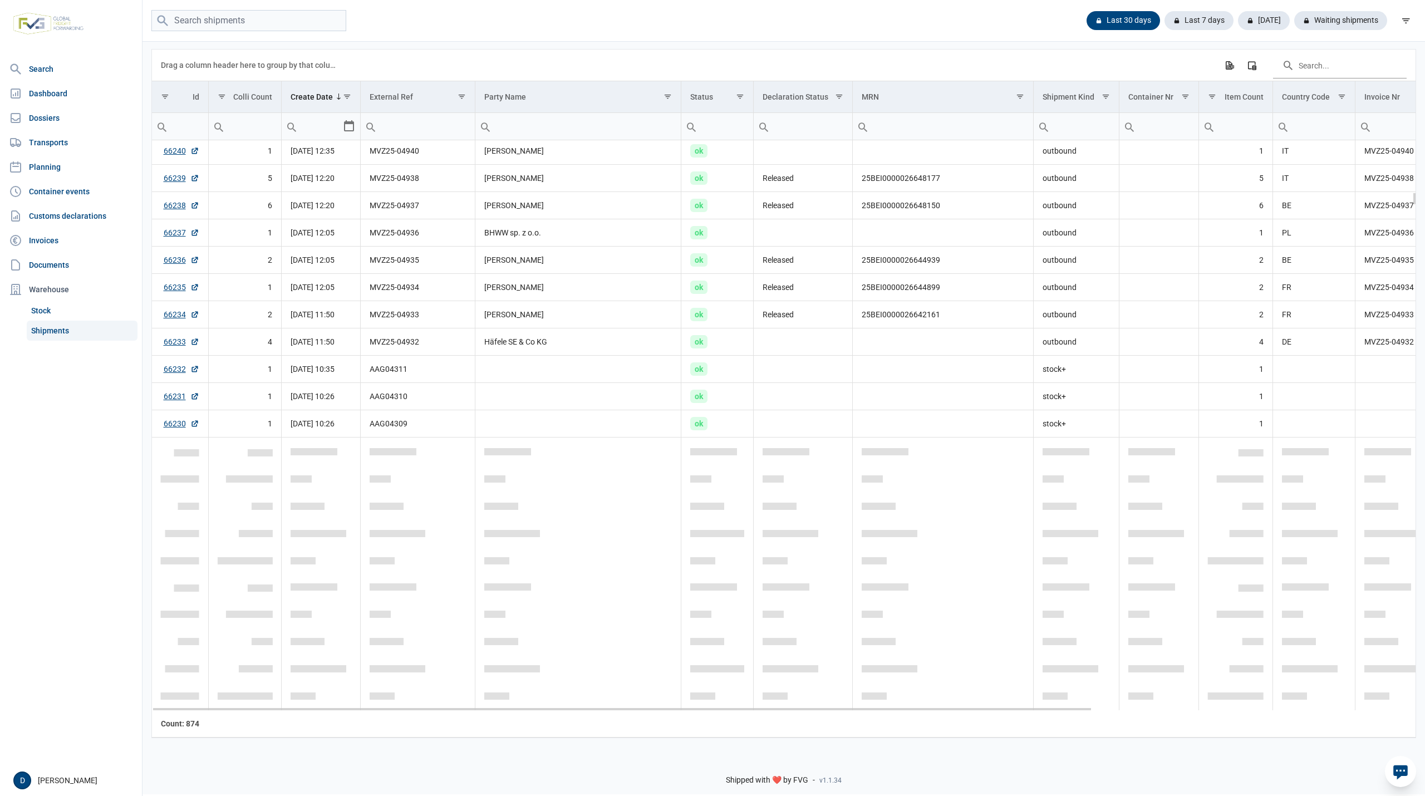
scroll to position [2076, 0]
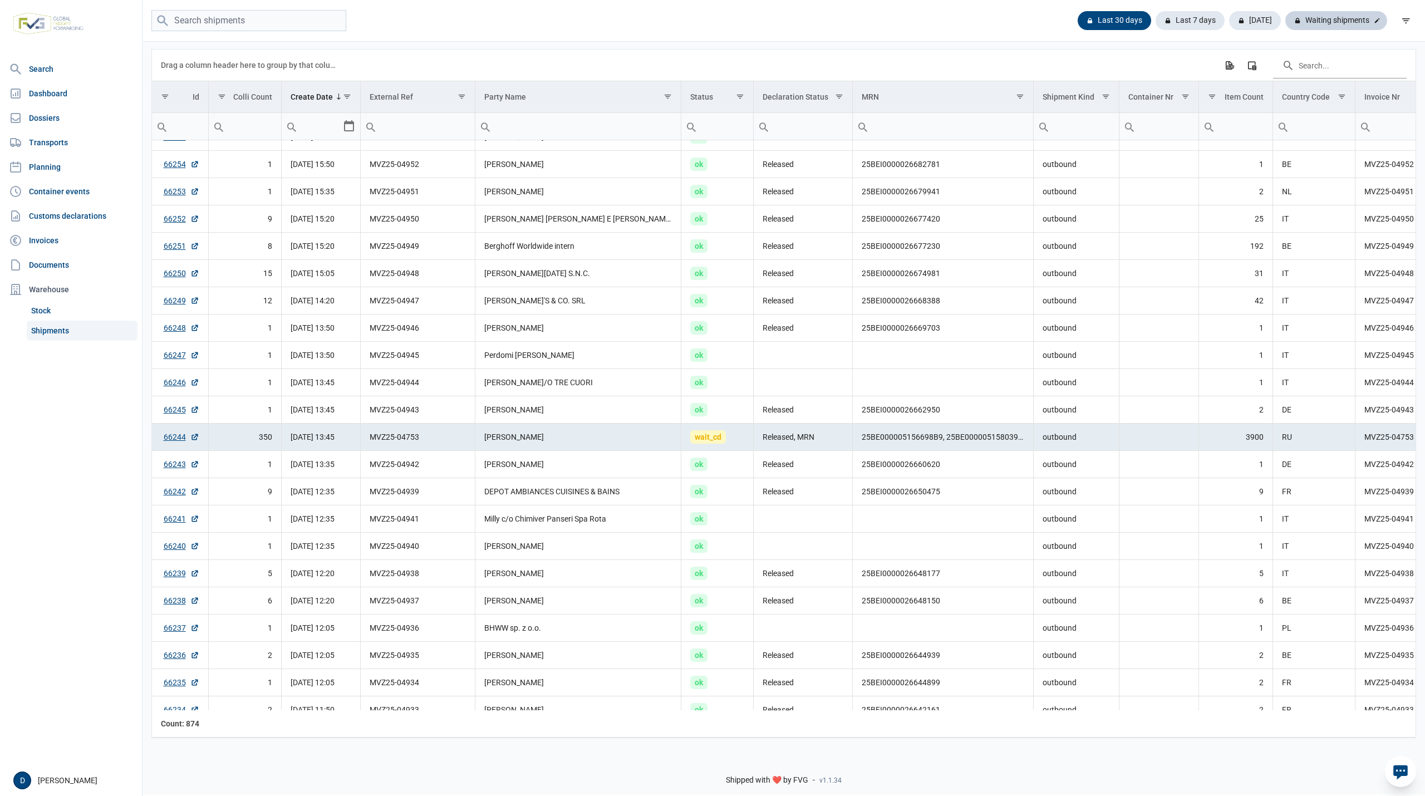
click at [1329, 21] on div "Waiting shipments" at bounding box center [1336, 20] width 102 height 19
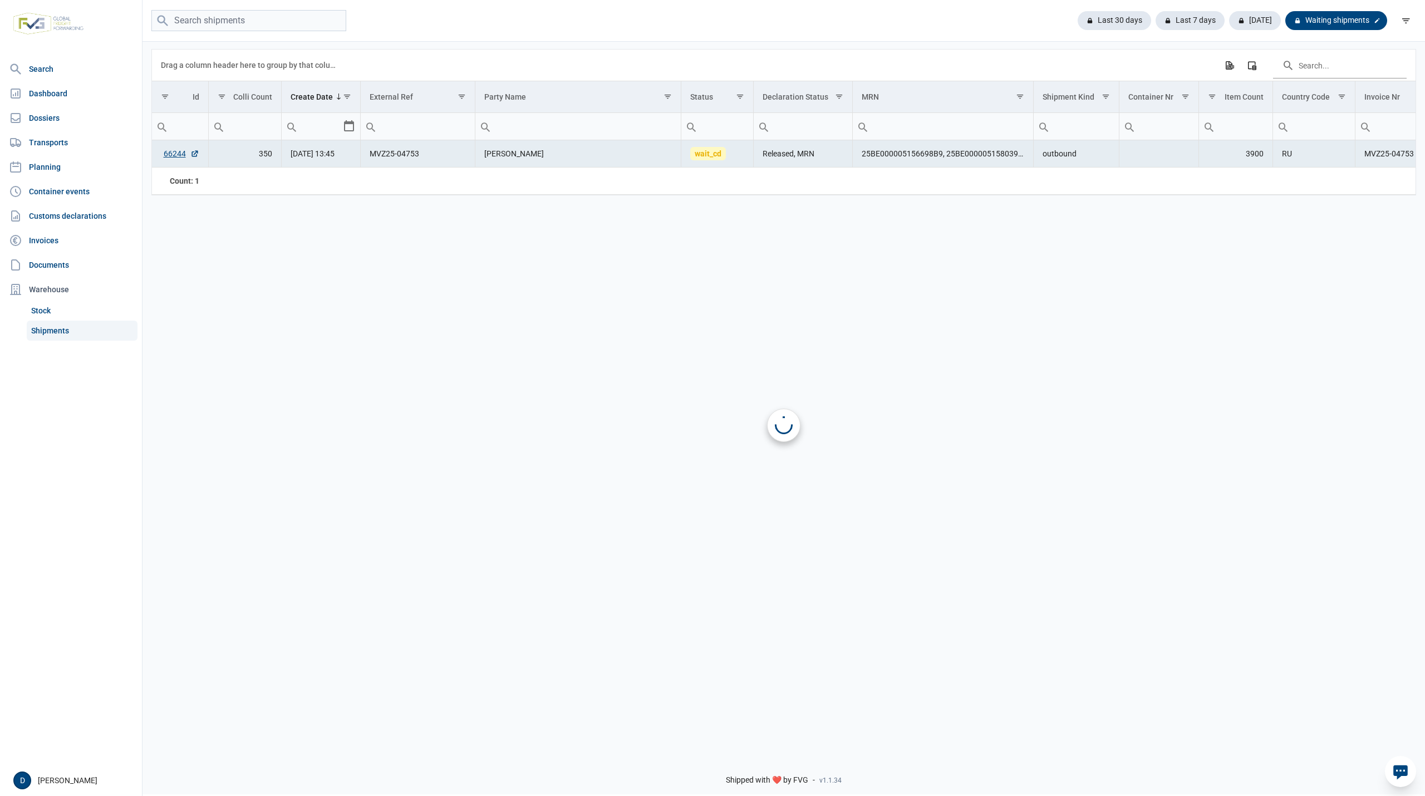
scroll to position [0, 0]
